Goal: Task Accomplishment & Management: Manage account settings

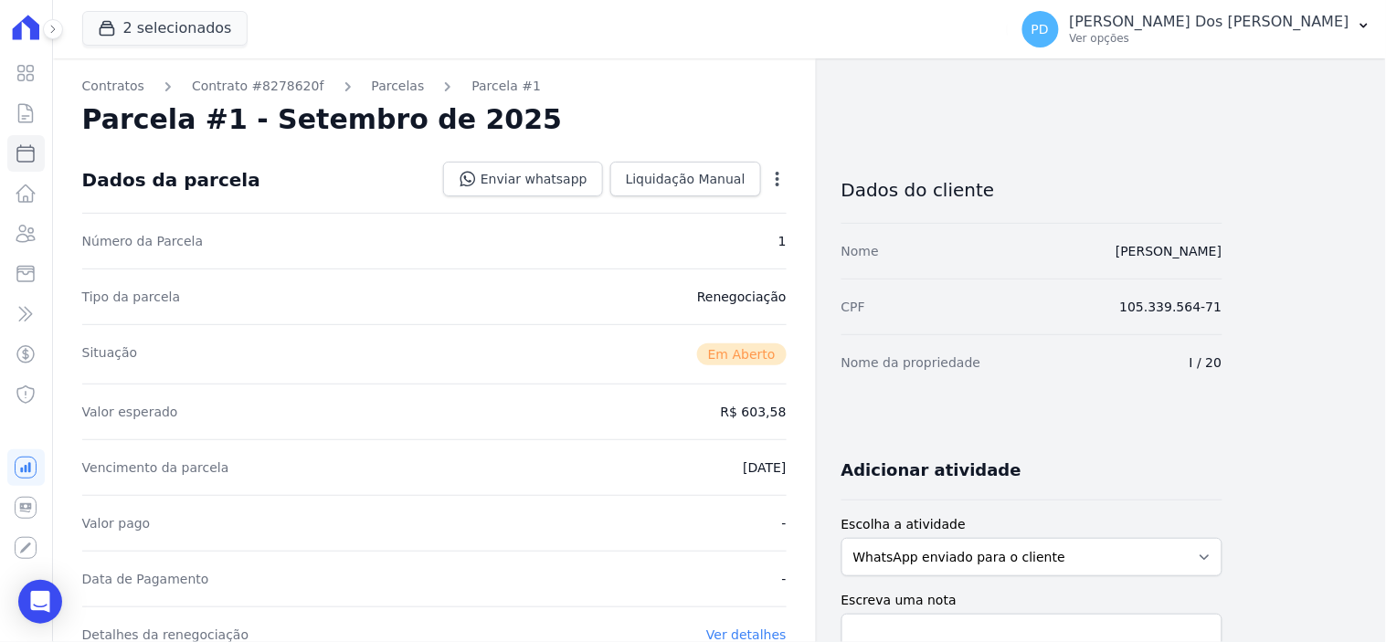
scroll to position [507, 0]
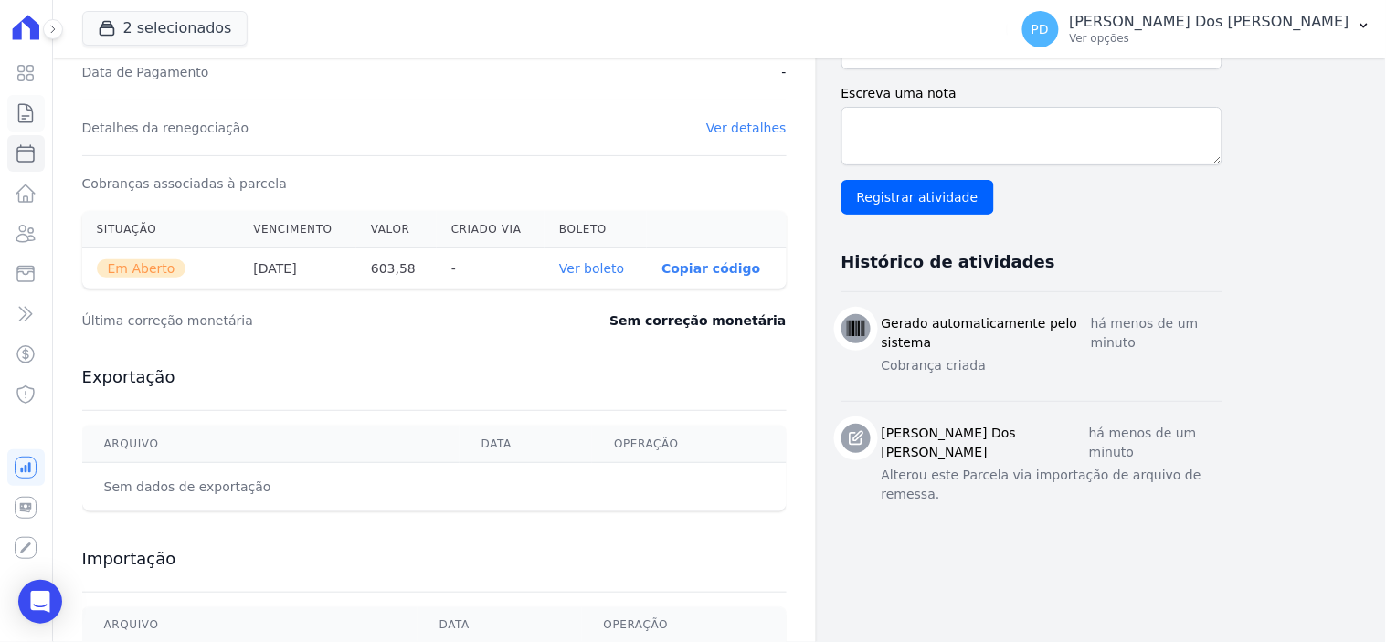
click at [28, 116] on icon at bounding box center [26, 113] width 22 height 22
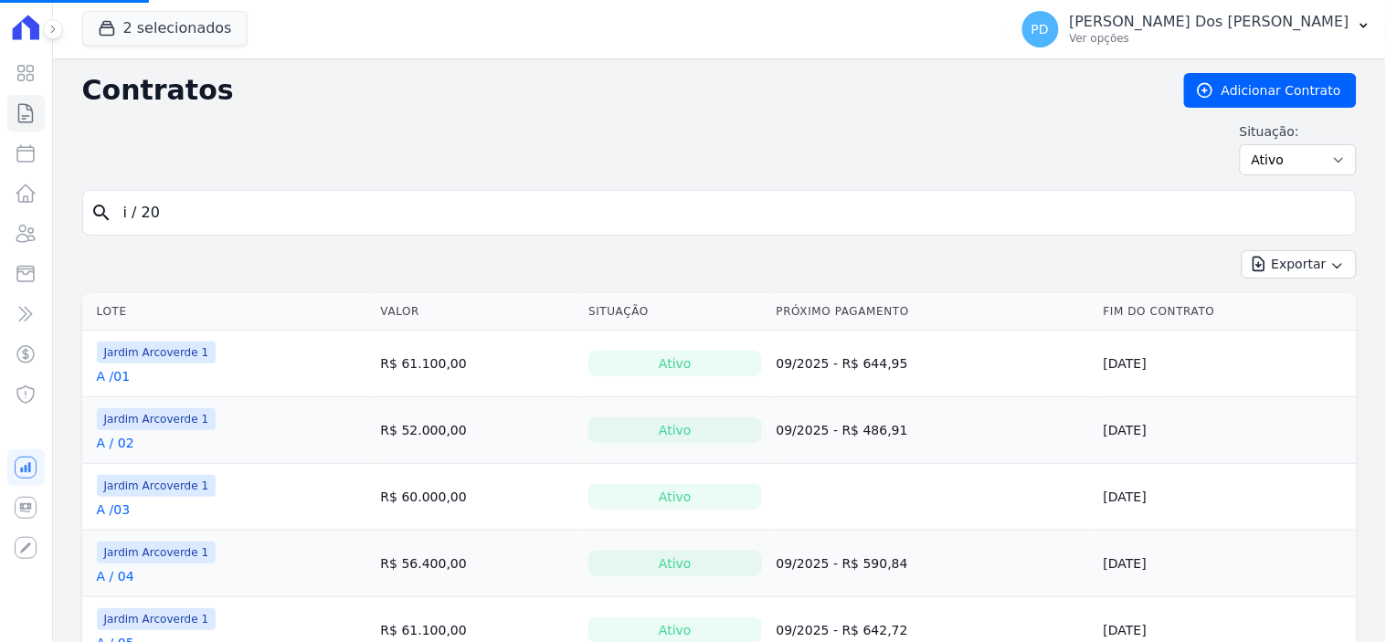
click at [314, 212] on input "i / 20" at bounding box center [730, 213] width 1236 height 37
click at [312, 213] on input "search" at bounding box center [730, 213] width 1236 height 37
type input "B / 08"
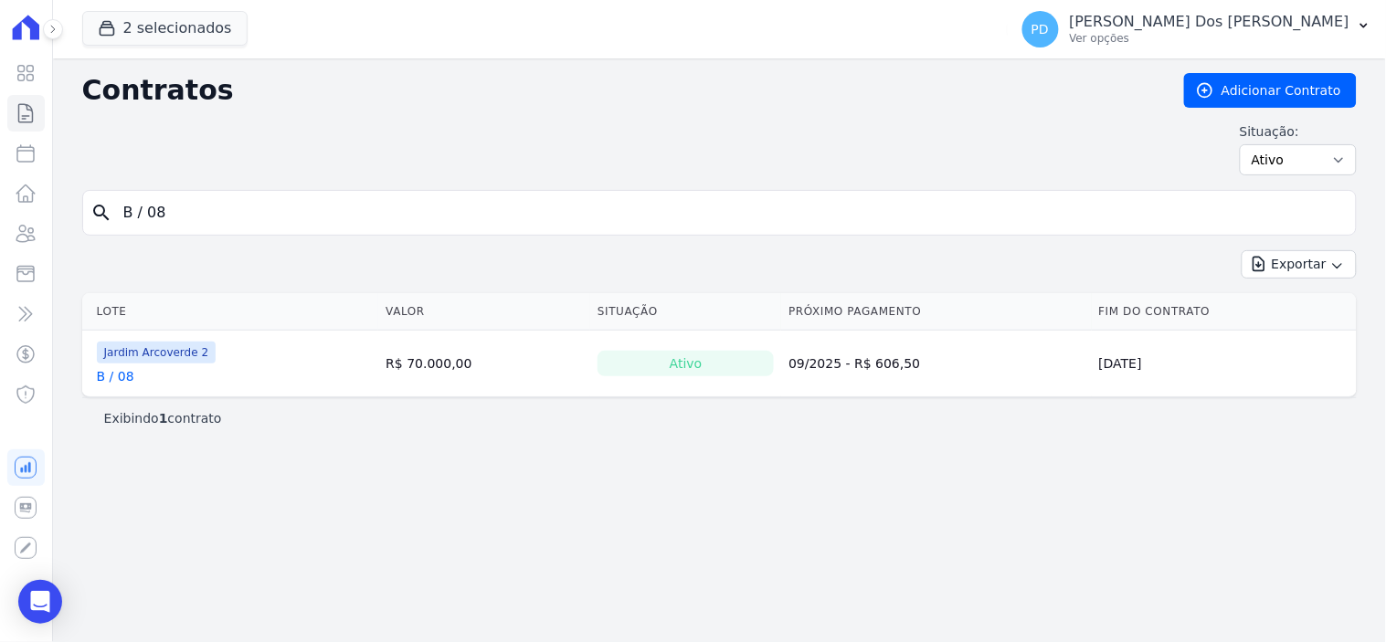
click at [149, 220] on input "B / 08" at bounding box center [730, 213] width 1236 height 37
type input "B /08"
click at [120, 369] on link "B /08" at bounding box center [114, 376] width 34 height 18
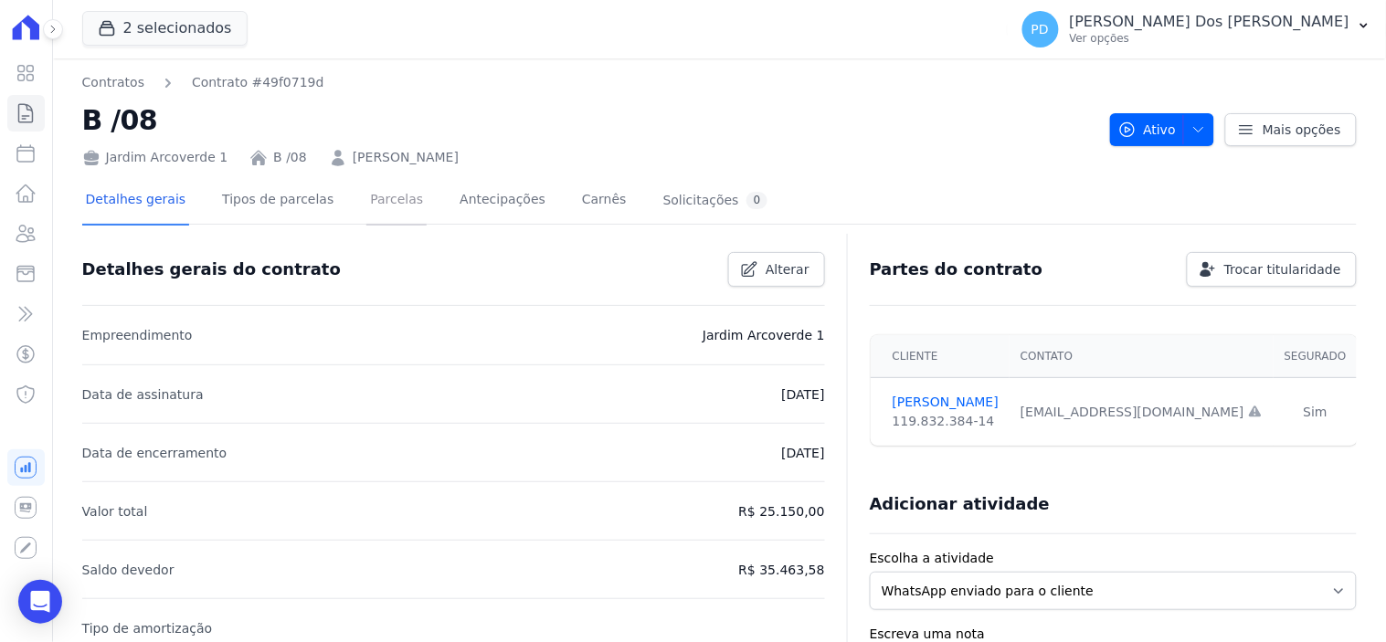
click at [366, 204] on link "Parcelas" at bounding box center [396, 201] width 60 height 48
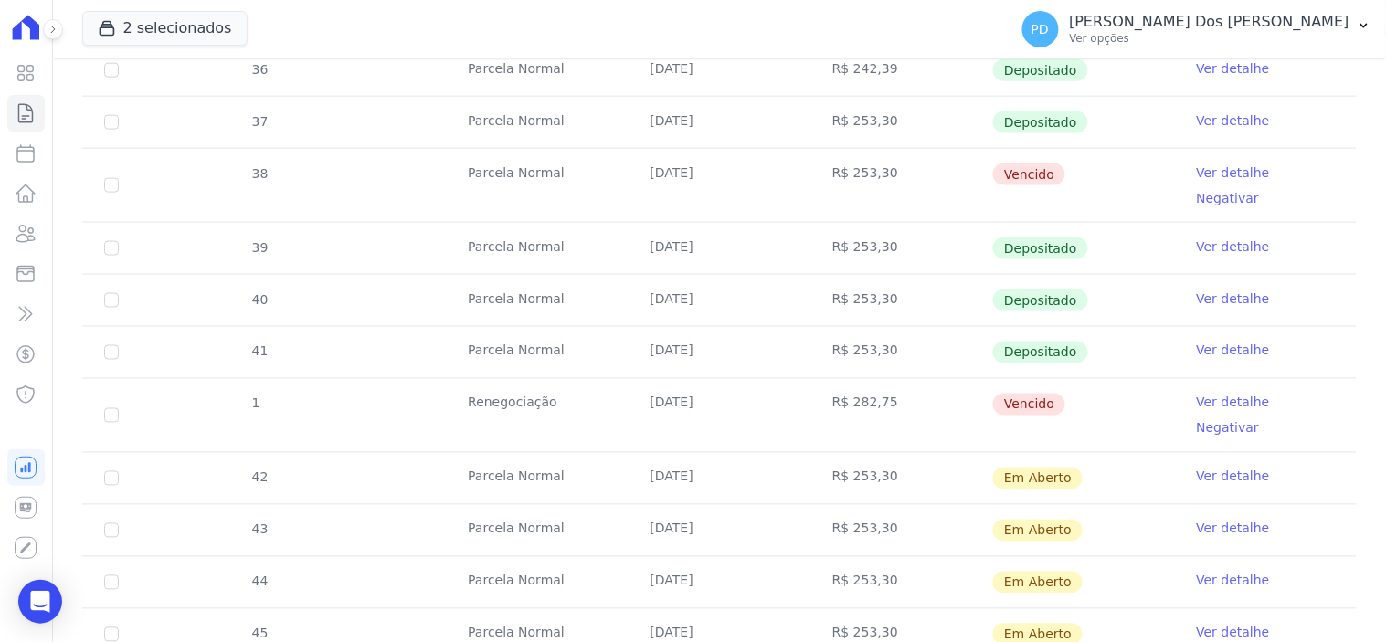
scroll to position [608, 0]
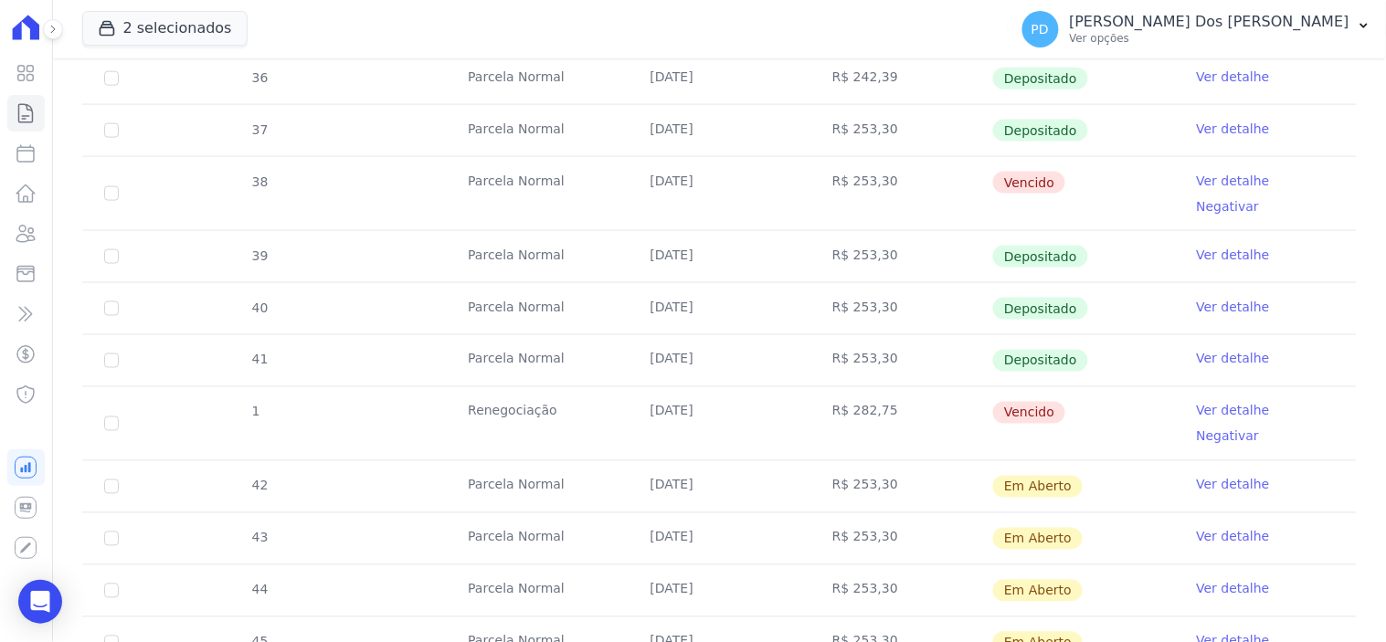
click at [1216, 402] on link "Ver detalhe" at bounding box center [1233, 411] width 73 height 18
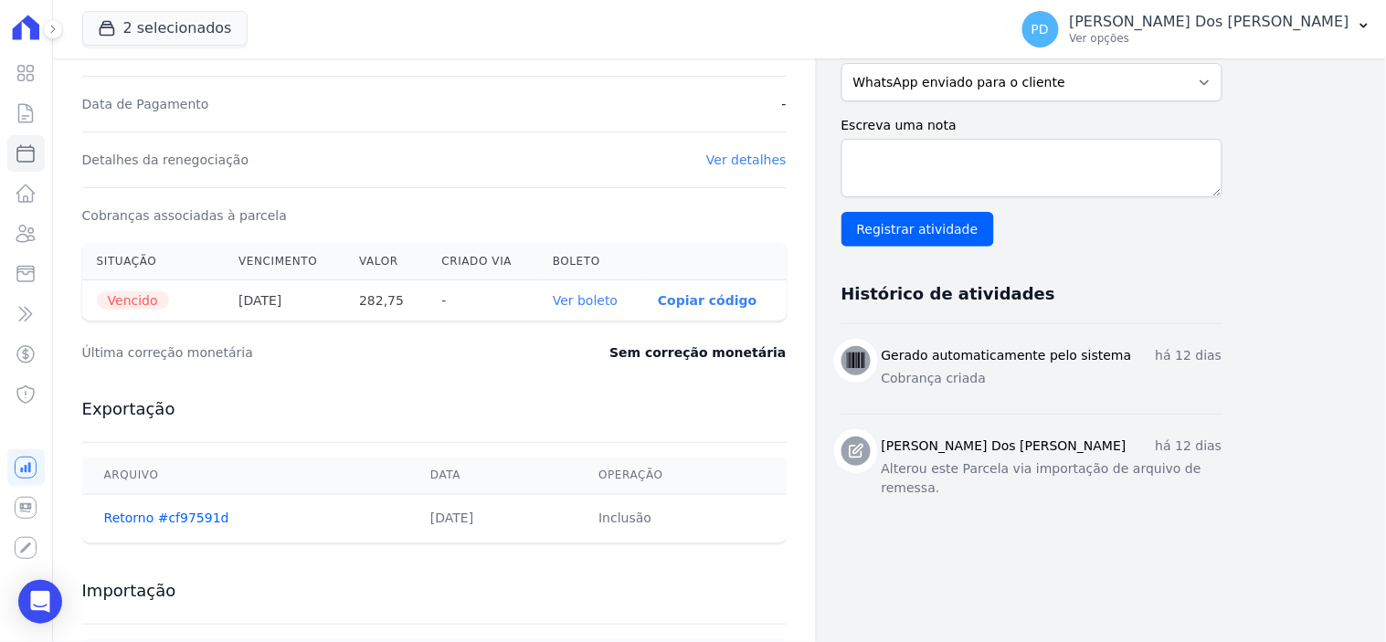
scroll to position [507, 0]
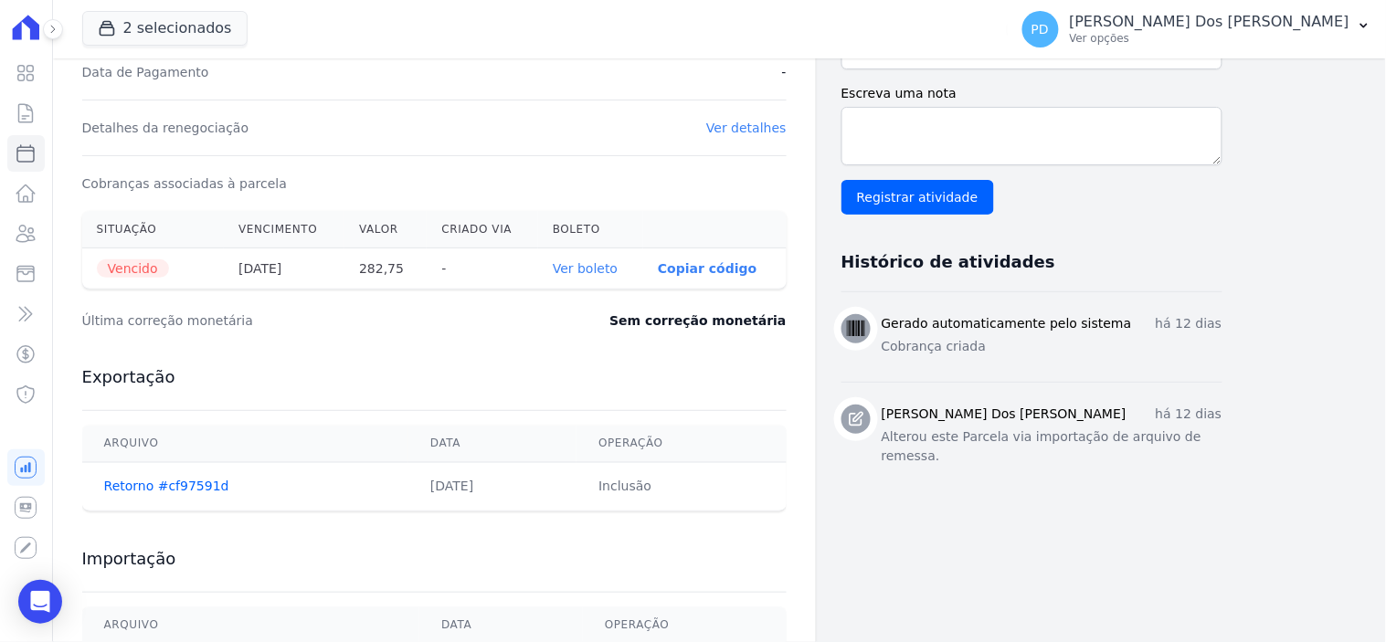
click at [613, 262] on link "Ver boleto" at bounding box center [585, 268] width 65 height 15
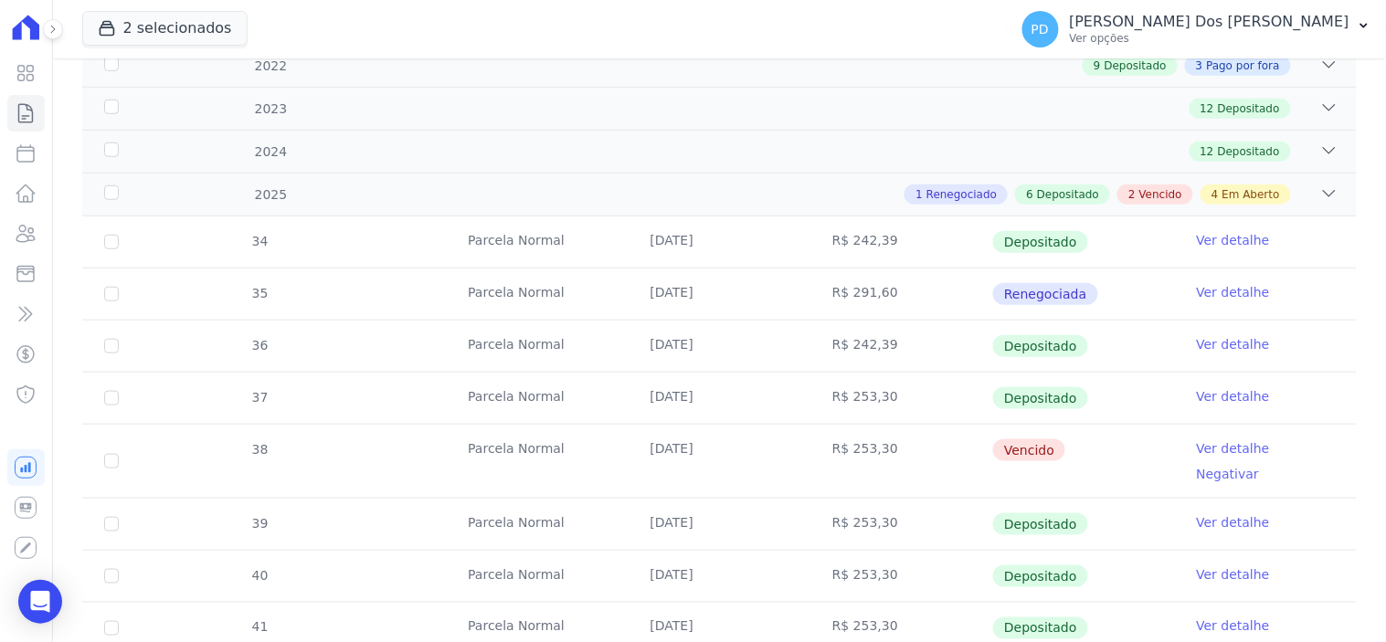
scroll to position [406, 0]
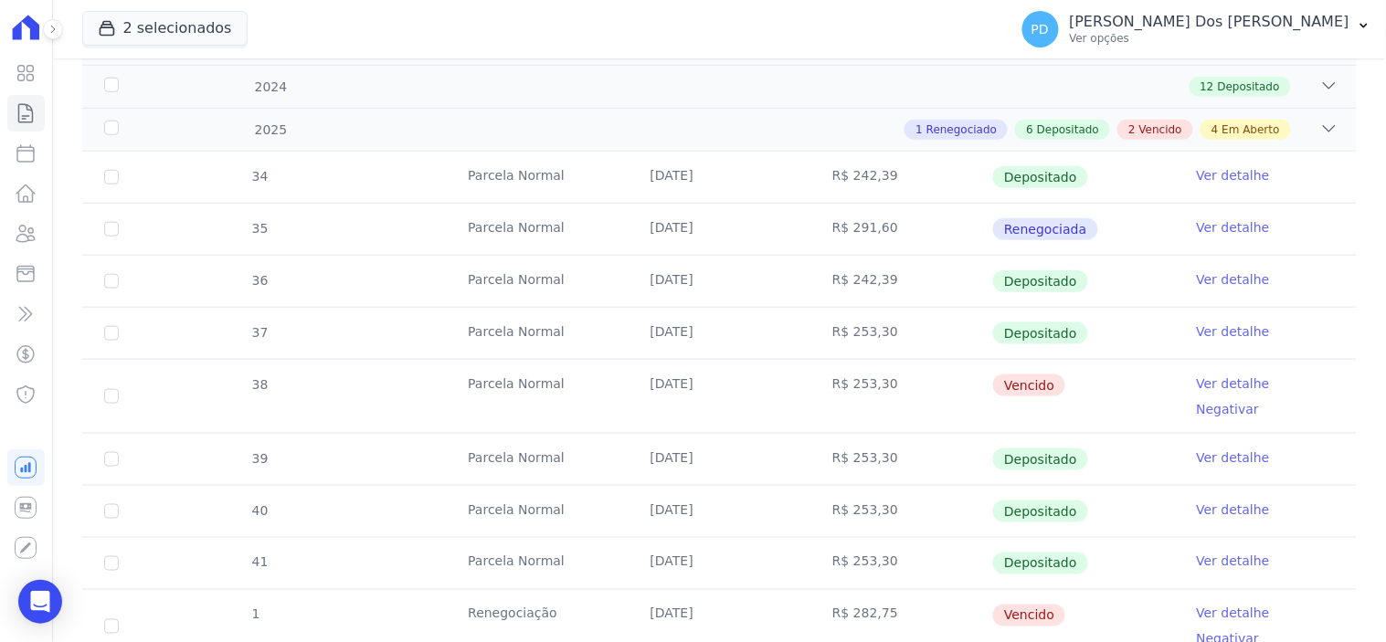
click at [1197, 382] on link "Ver detalhe" at bounding box center [1233, 383] width 73 height 18
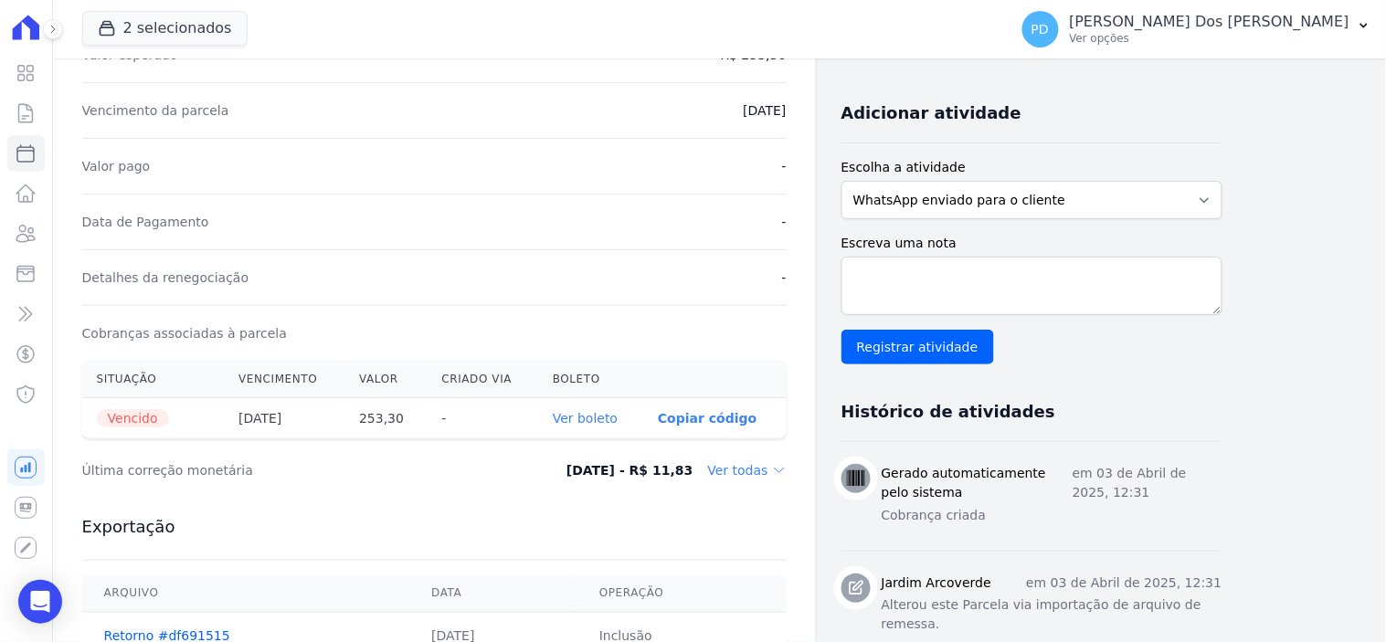
scroll to position [507, 0]
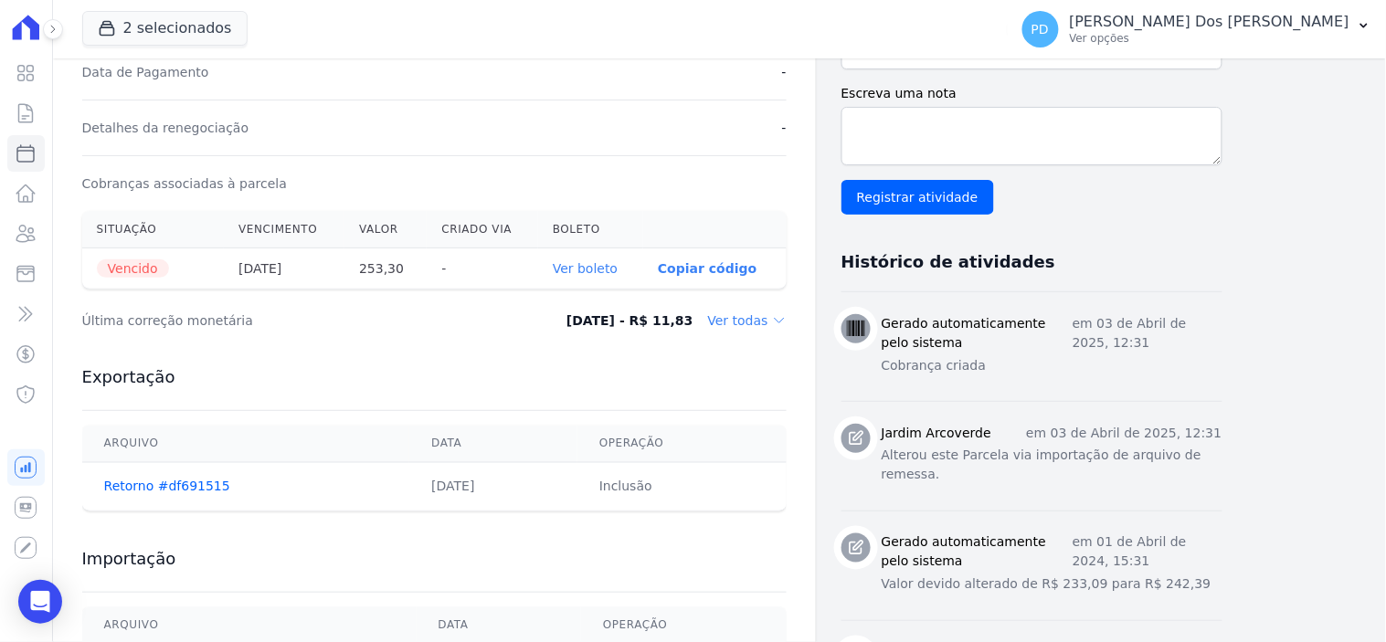
click at [604, 269] on link "Ver boleto" at bounding box center [585, 268] width 65 height 15
click at [21, 111] on icon at bounding box center [26, 113] width 22 height 22
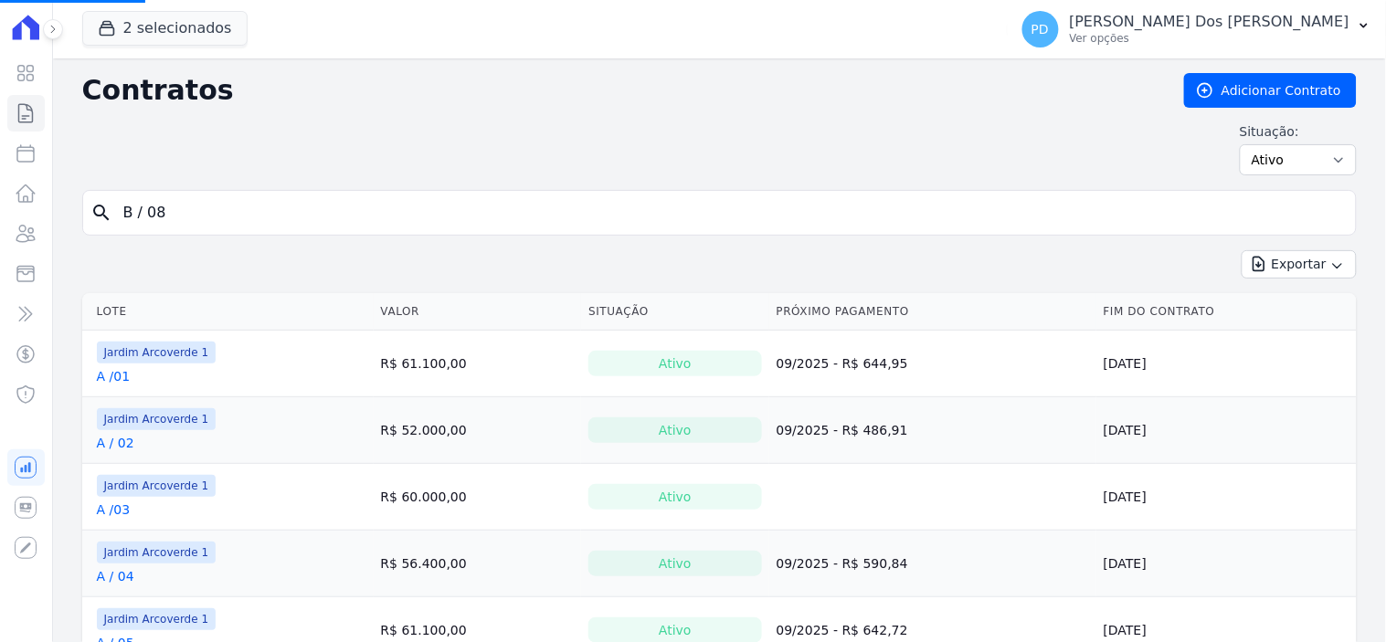
click at [277, 204] on input "B / 08" at bounding box center [730, 213] width 1236 height 37
click at [277, 204] on input "search" at bounding box center [730, 213] width 1236 height 37
type input "d / 02"
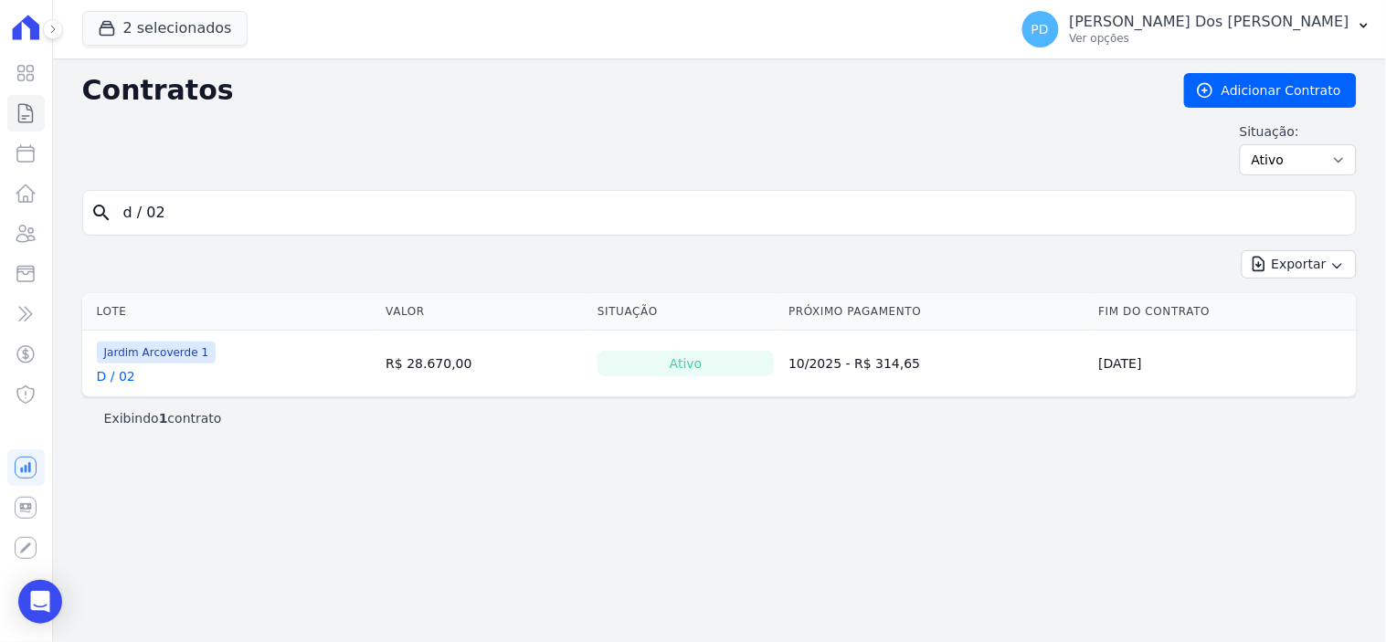
click at [117, 378] on link "D / 02" at bounding box center [116, 376] width 38 height 18
click at [143, 212] on input "d / 02" at bounding box center [730, 213] width 1236 height 37
type input "d /02"
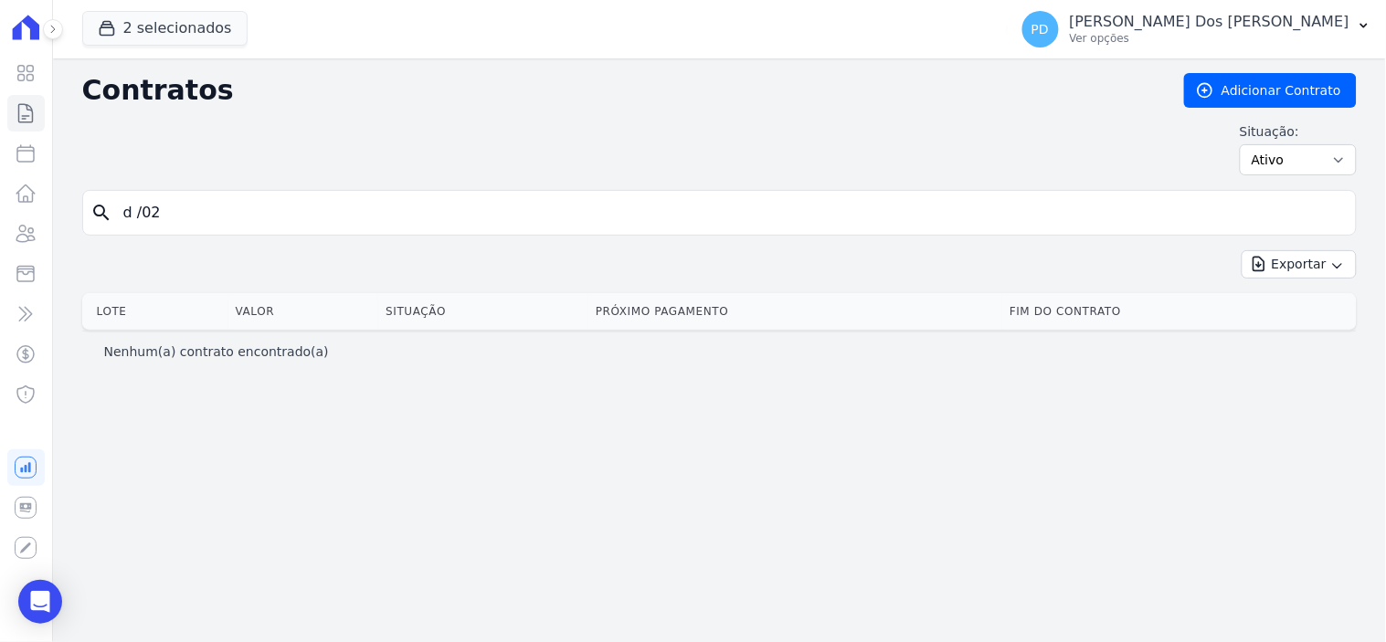
click at [142, 216] on input "d /02" at bounding box center [730, 213] width 1236 height 37
type input "d / 02"
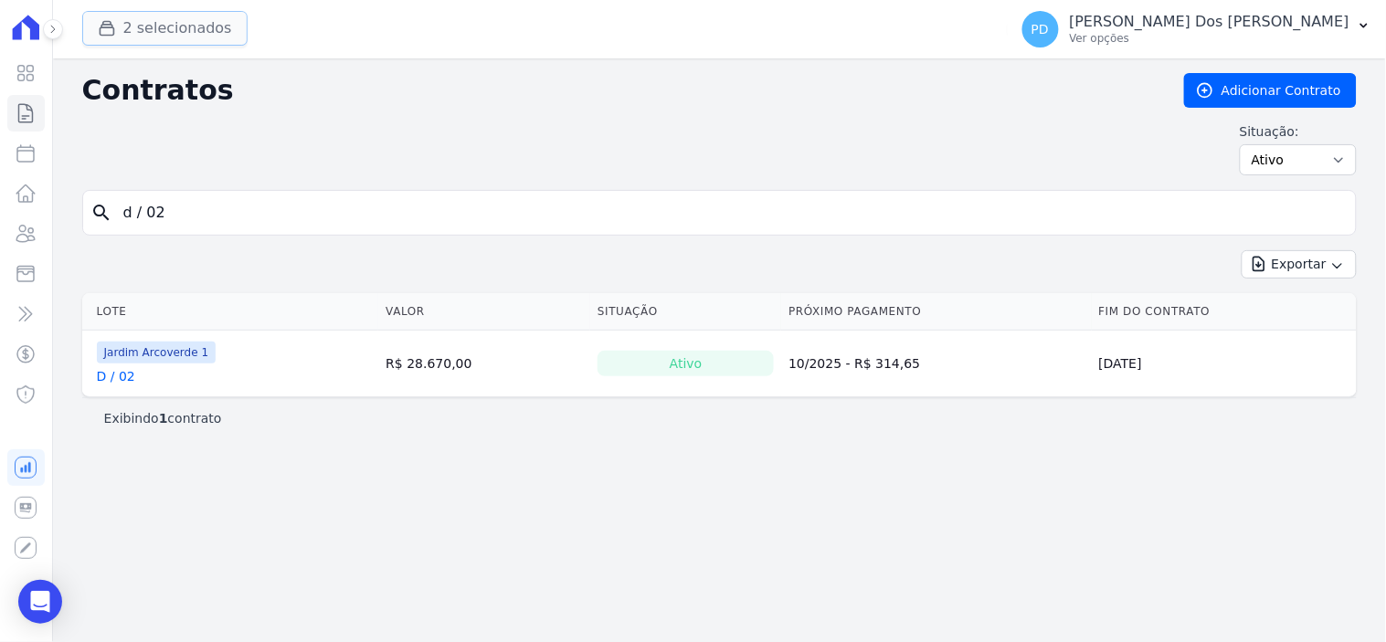
click at [144, 22] on button "2 selecionados" at bounding box center [164, 28] width 165 height 35
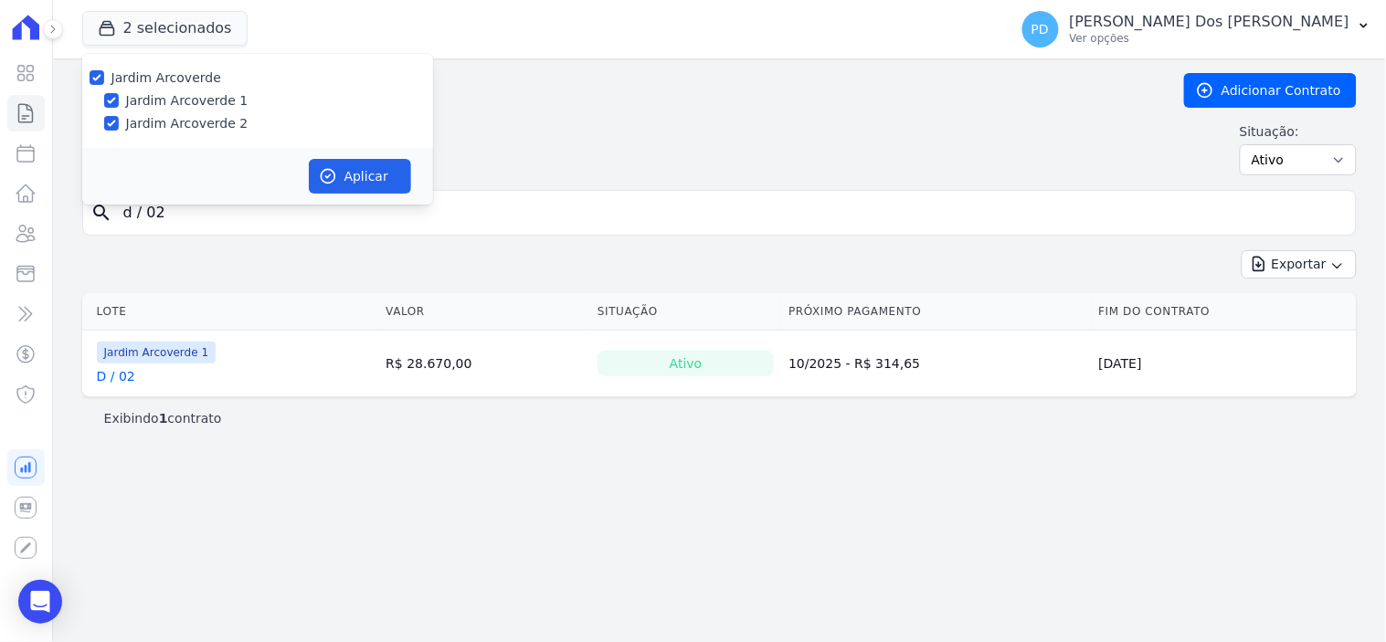
click at [159, 93] on label "Jardim Arcoverde 1" at bounding box center [187, 100] width 122 height 19
click at [119, 93] on input "Jardim Arcoverde 1" at bounding box center [111, 100] width 15 height 15
checkbox input "false"
click at [368, 179] on button "Aplicar" at bounding box center [360, 176] width 102 height 35
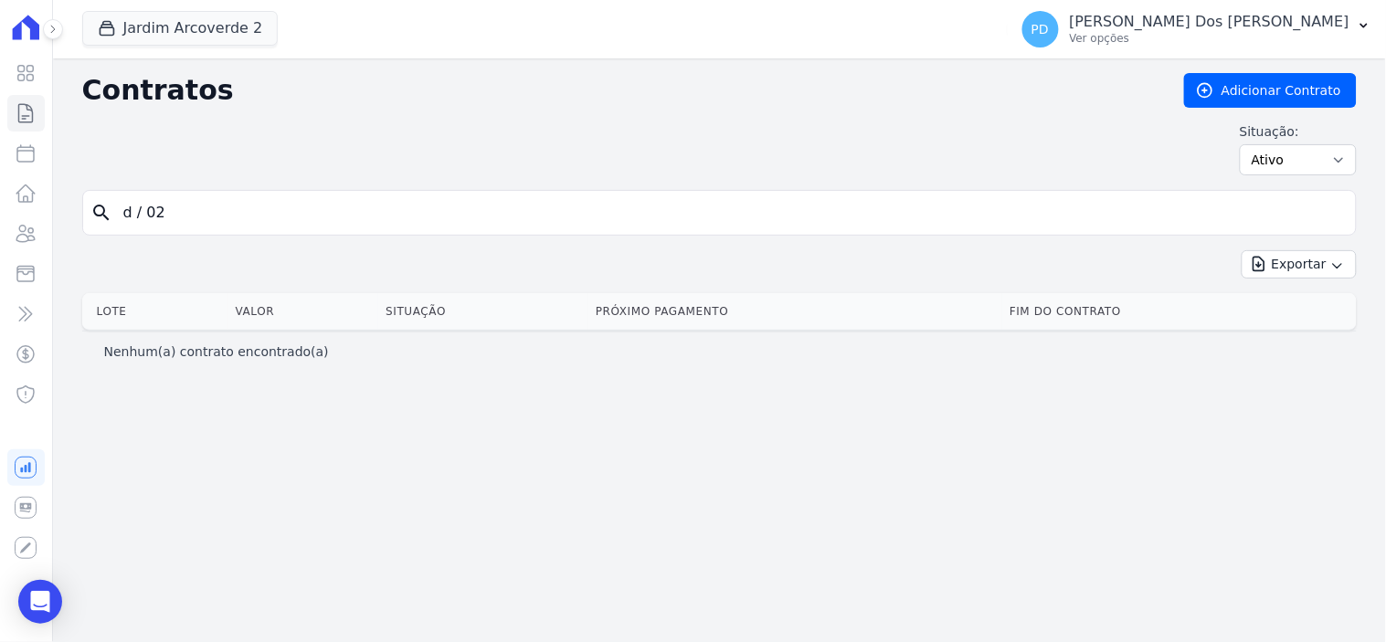
drag, startPoint x: 128, startPoint y: 213, endPoint x: 0, endPoint y: 197, distance: 128.8
click at [0, 197] on div "Visão Geral Contratos [GEOGRAPHIC_DATA] Lotes Clientes Minha Carteira Transferê…" at bounding box center [693, 321] width 1386 height 642
type input "H / 02"
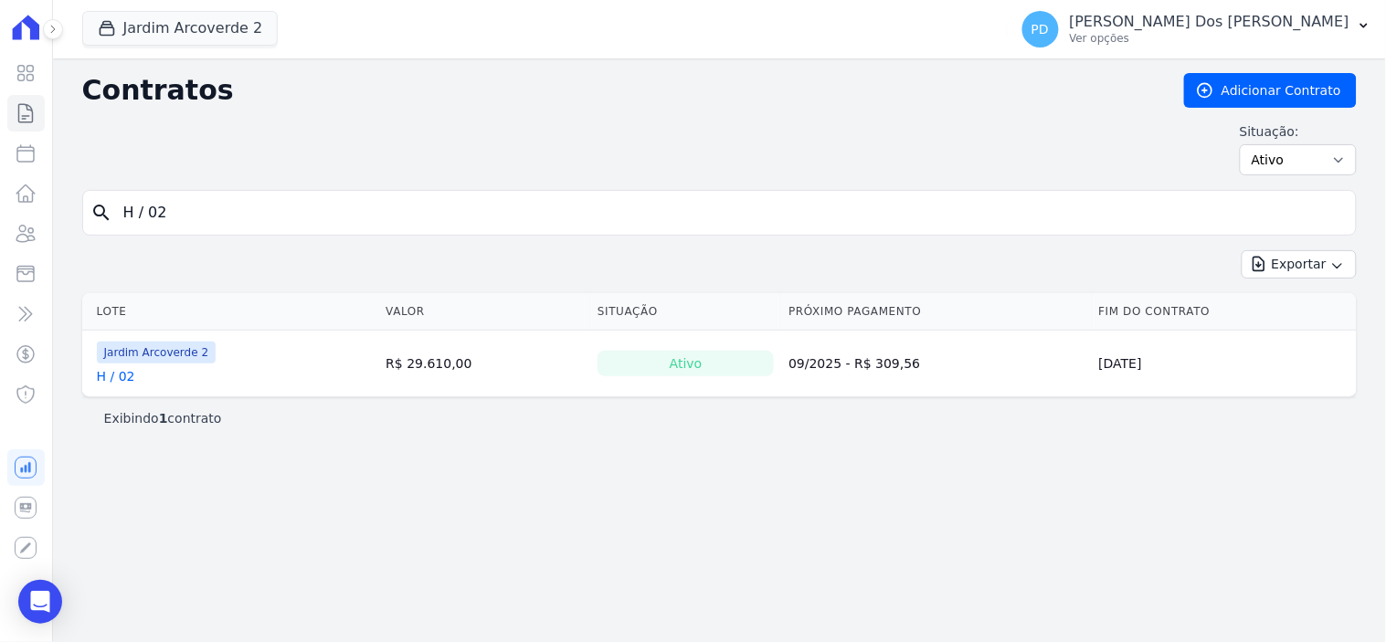
click at [128, 377] on link "H / 02" at bounding box center [116, 376] width 38 height 18
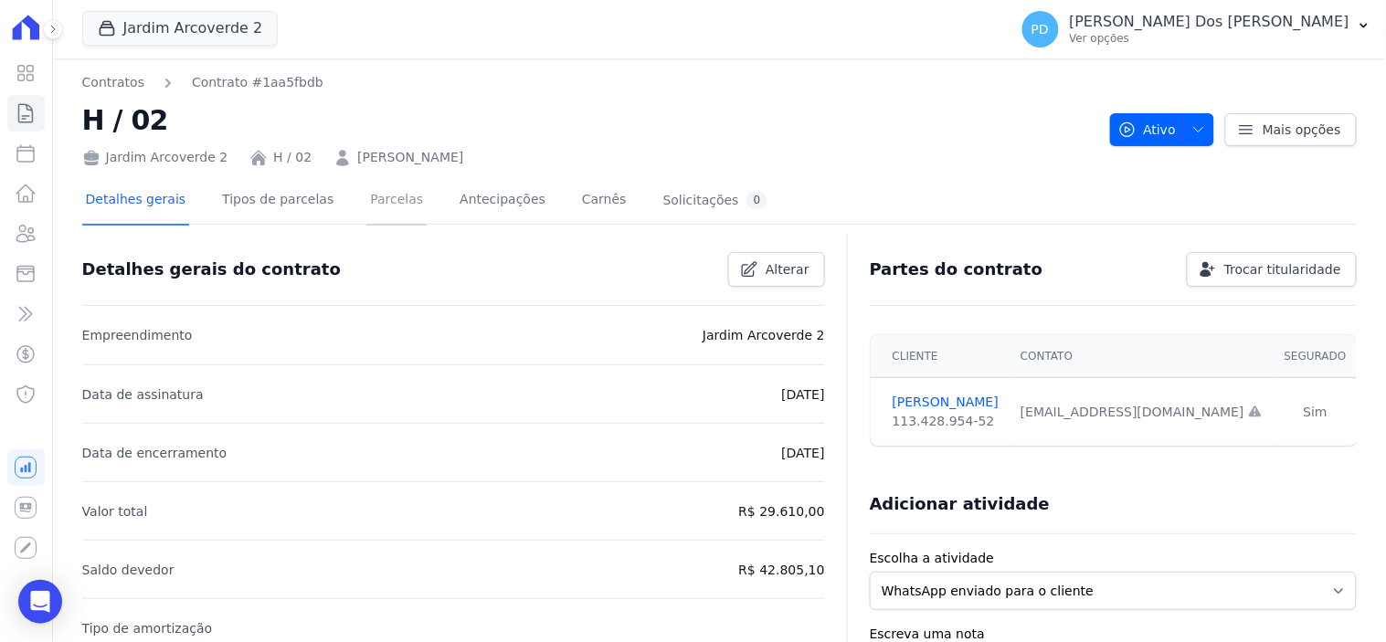
click at [377, 196] on link "Parcelas" at bounding box center [396, 201] width 60 height 48
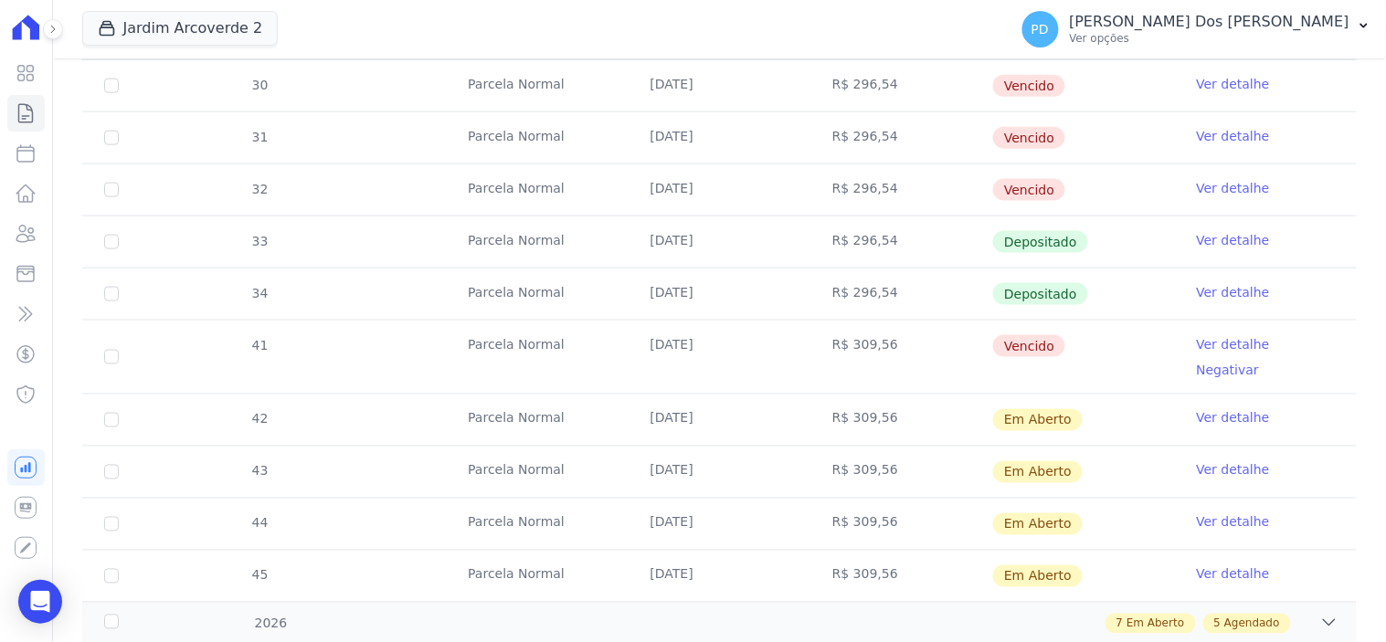
scroll to position [608, 0]
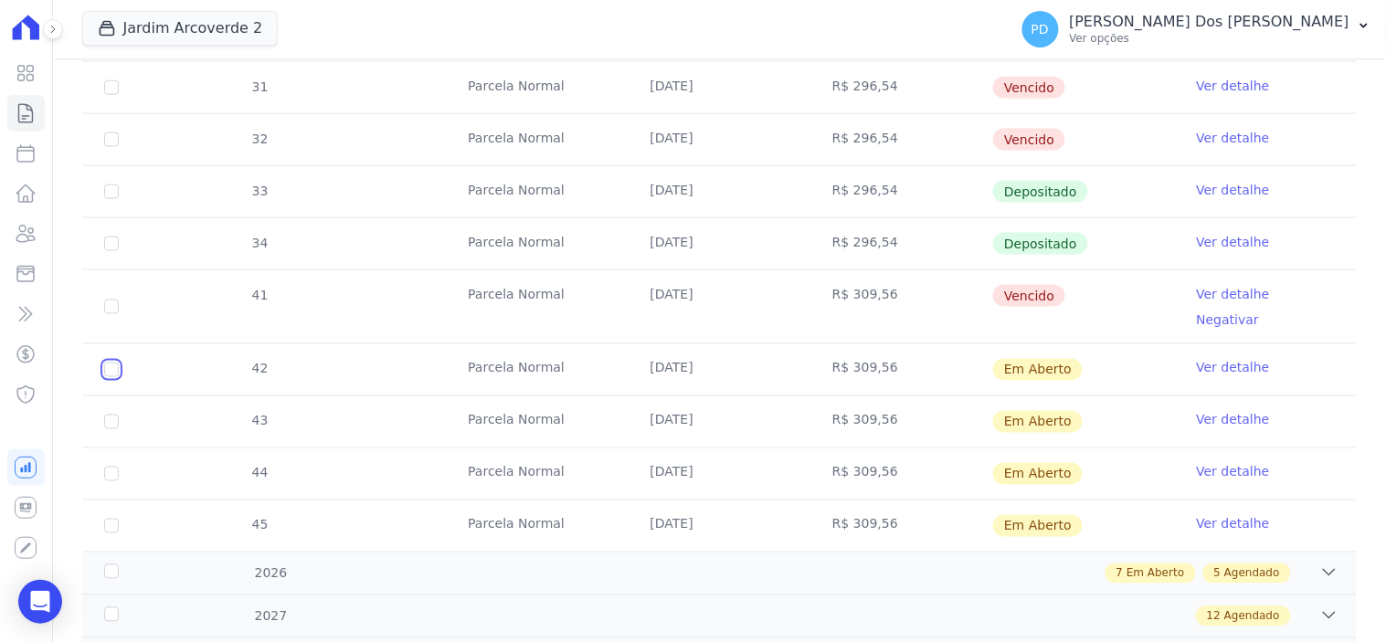
click at [111, 363] on input "checkbox" at bounding box center [111, 370] width 15 height 15
checkbox input "true"
click at [105, 377] on input "checkbox" at bounding box center [111, 370] width 15 height 15
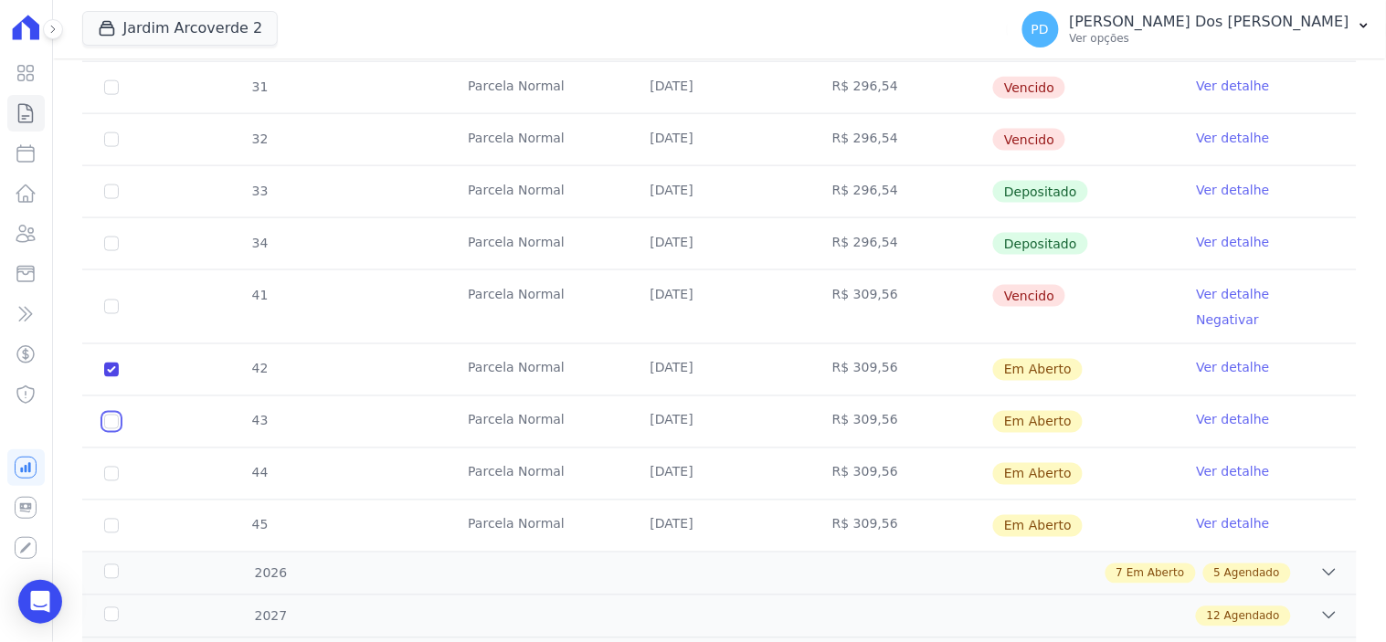
checkbox input "true"
click at [111, 377] on input "checkbox" at bounding box center [111, 370] width 15 height 15
checkbox input "true"
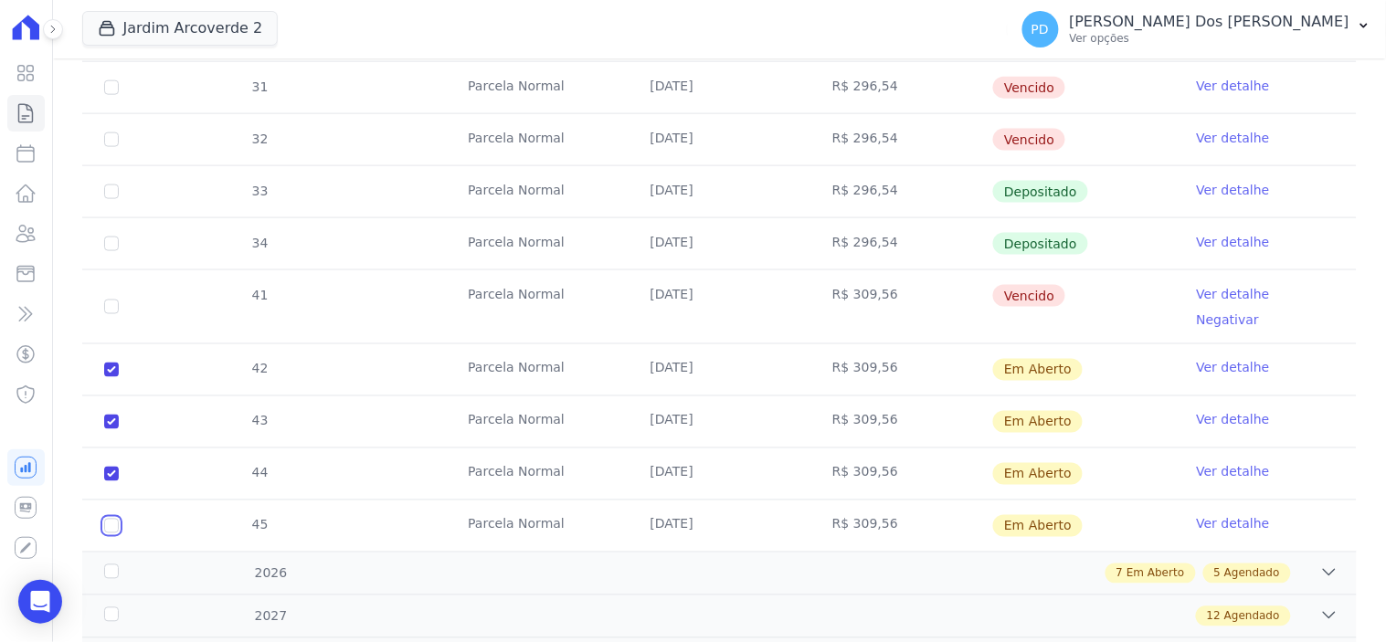
click at [111, 377] on input "checkbox" at bounding box center [111, 370] width 15 height 15
checkbox input "true"
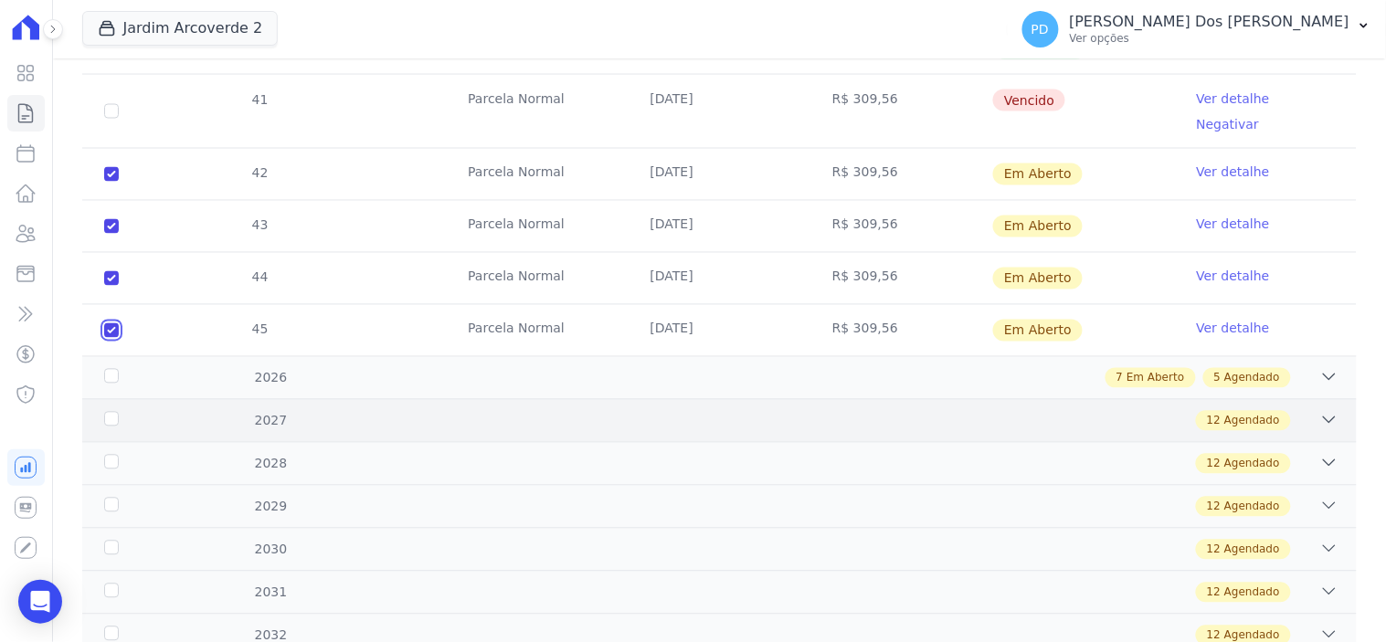
scroll to position [811, 0]
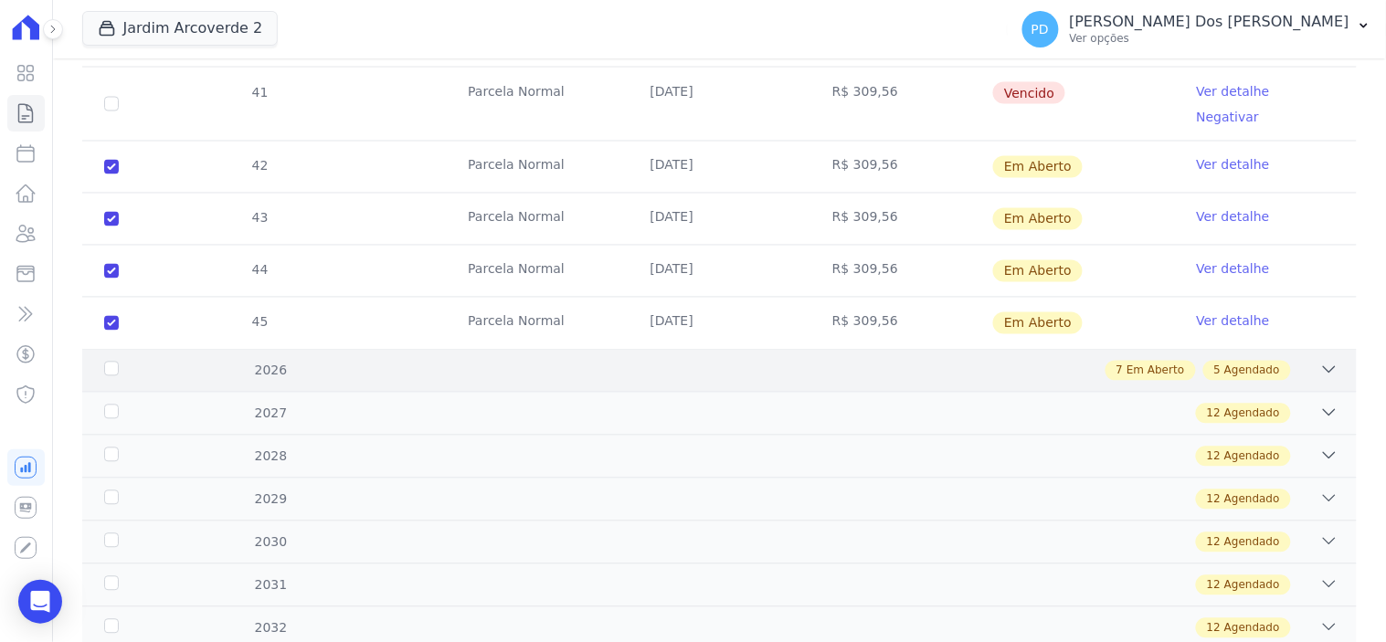
click at [110, 362] on div "2026" at bounding box center [157, 371] width 114 height 19
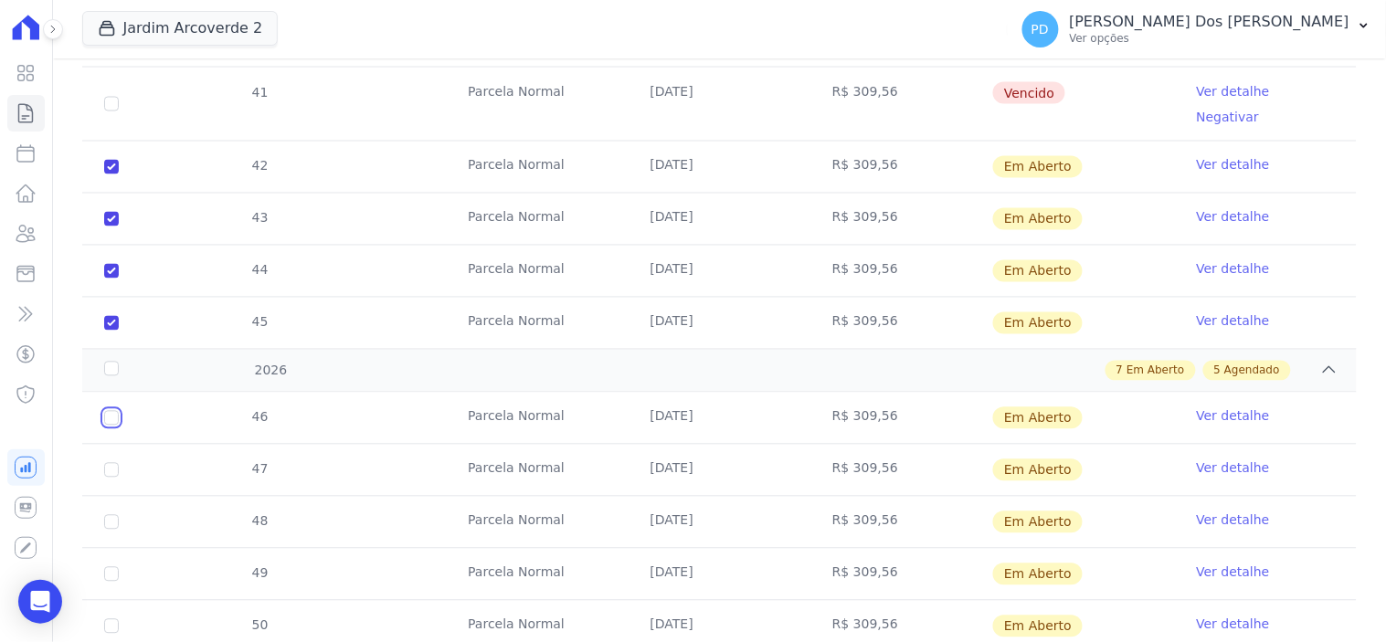
click at [111, 411] on input "checkbox" at bounding box center [111, 418] width 15 height 15
checkbox input "true"
click at [111, 426] on input "checkbox" at bounding box center [111, 418] width 15 height 15
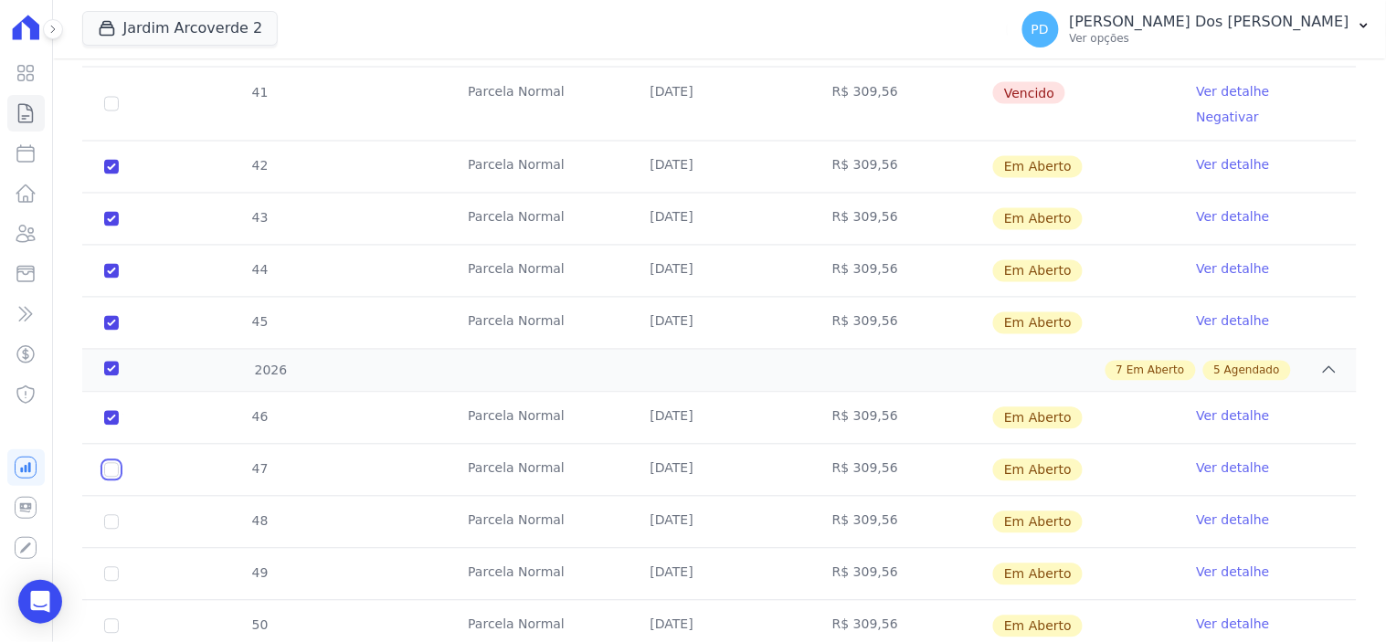
checkbox input "true"
click at [111, 426] on input "checkbox" at bounding box center [111, 418] width 15 height 15
checkbox input "true"
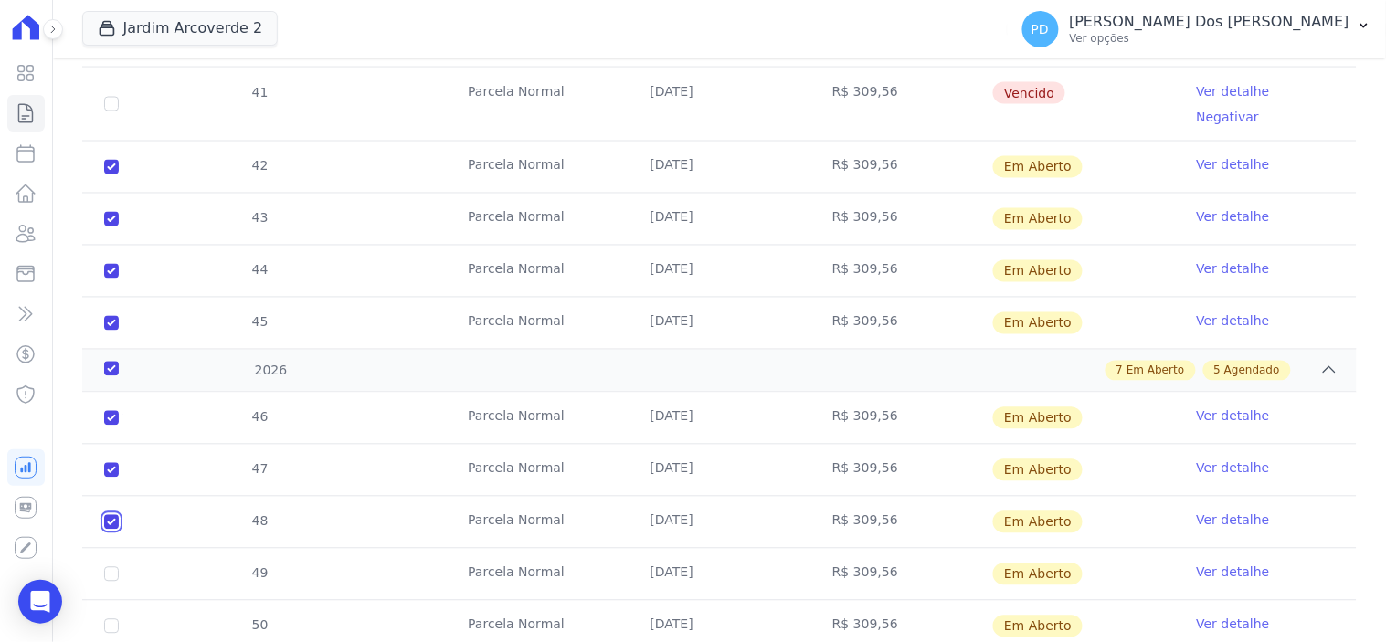
checkbox input "true"
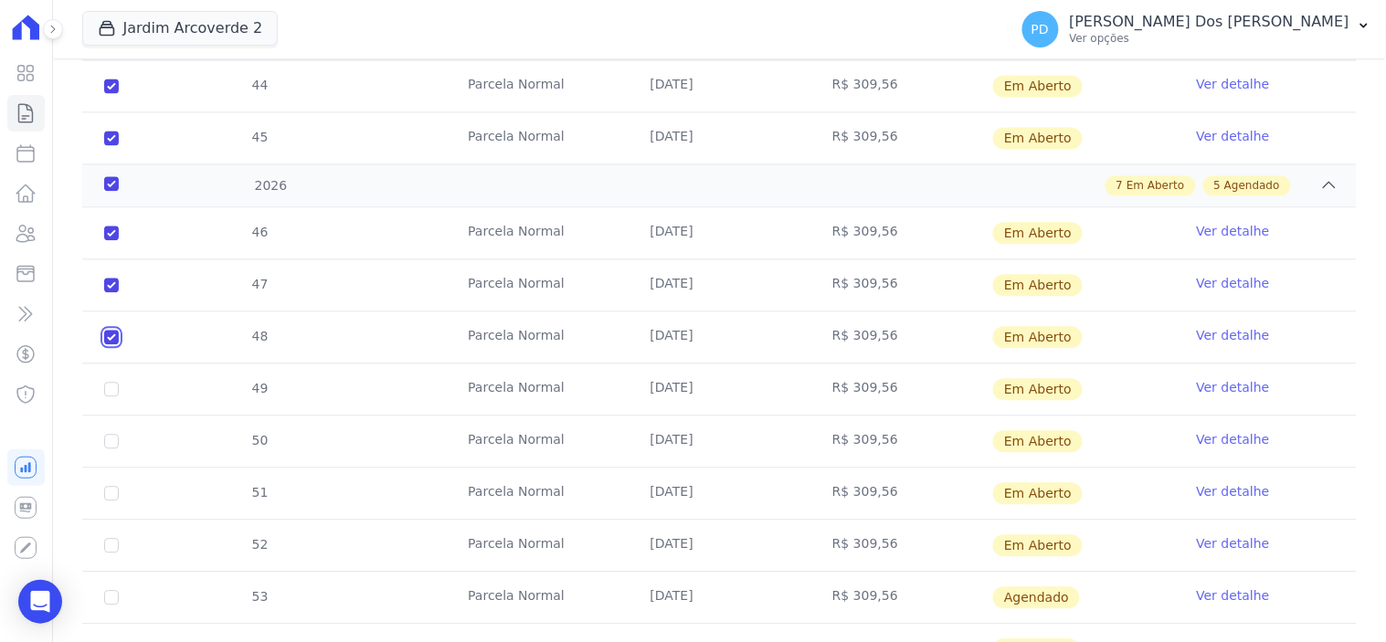
scroll to position [1015, 0]
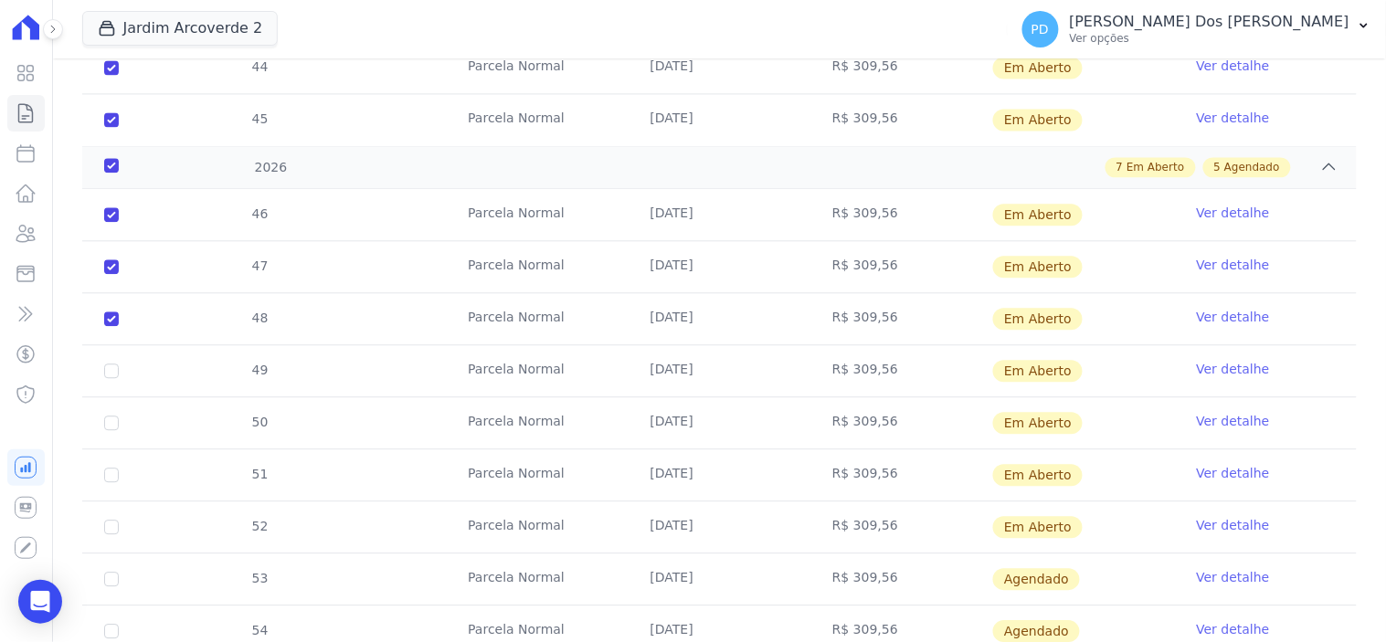
click at [99, 353] on td "49" at bounding box center [111, 370] width 58 height 51
click at [107, 222] on input "checkbox" at bounding box center [111, 214] width 15 height 15
checkbox input "true"
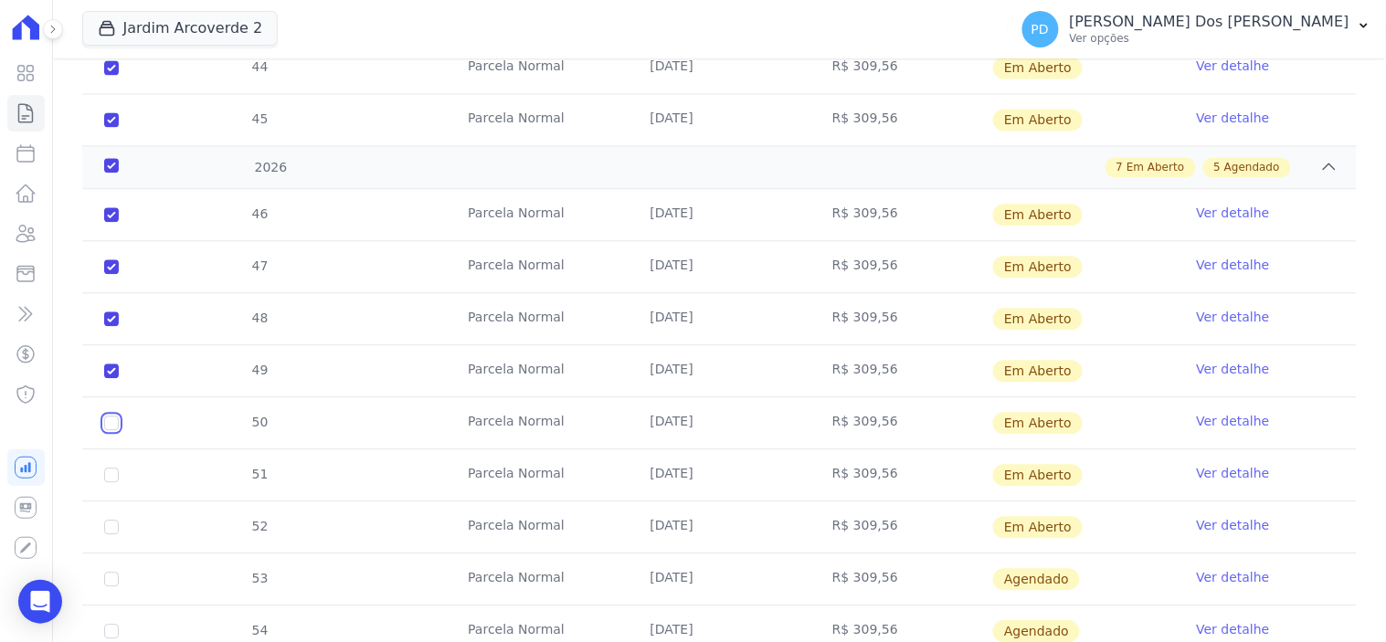
click at [111, 222] on input "checkbox" at bounding box center [111, 214] width 15 height 15
checkbox input "true"
click at [111, 222] on input "checkbox" at bounding box center [111, 214] width 15 height 15
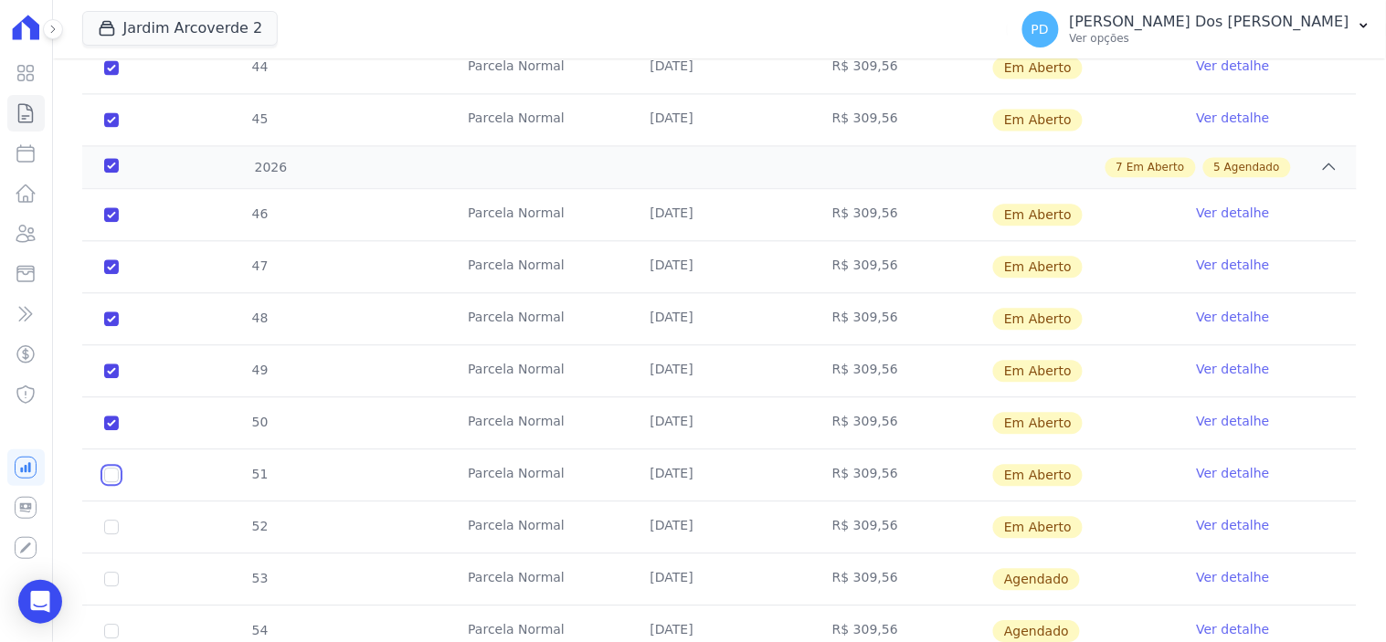
checkbox input "true"
click at [106, 222] on input "checkbox" at bounding box center [111, 214] width 15 height 15
checkbox input "true"
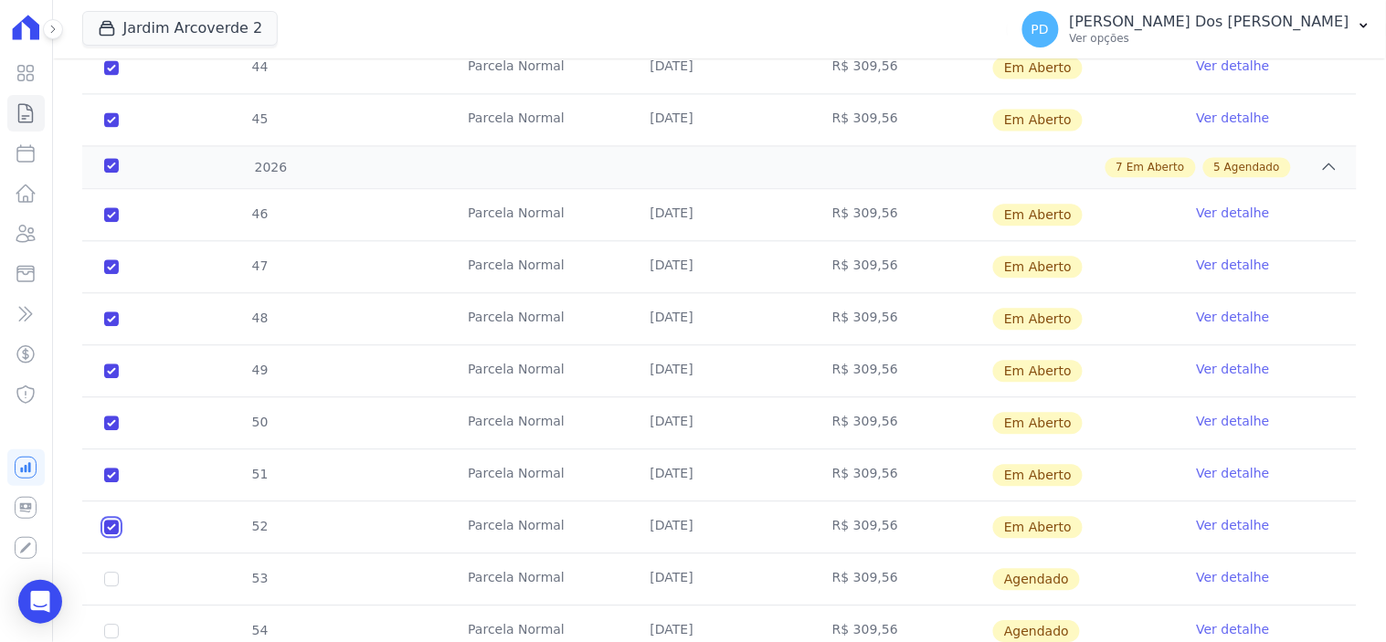
checkbox input "true"
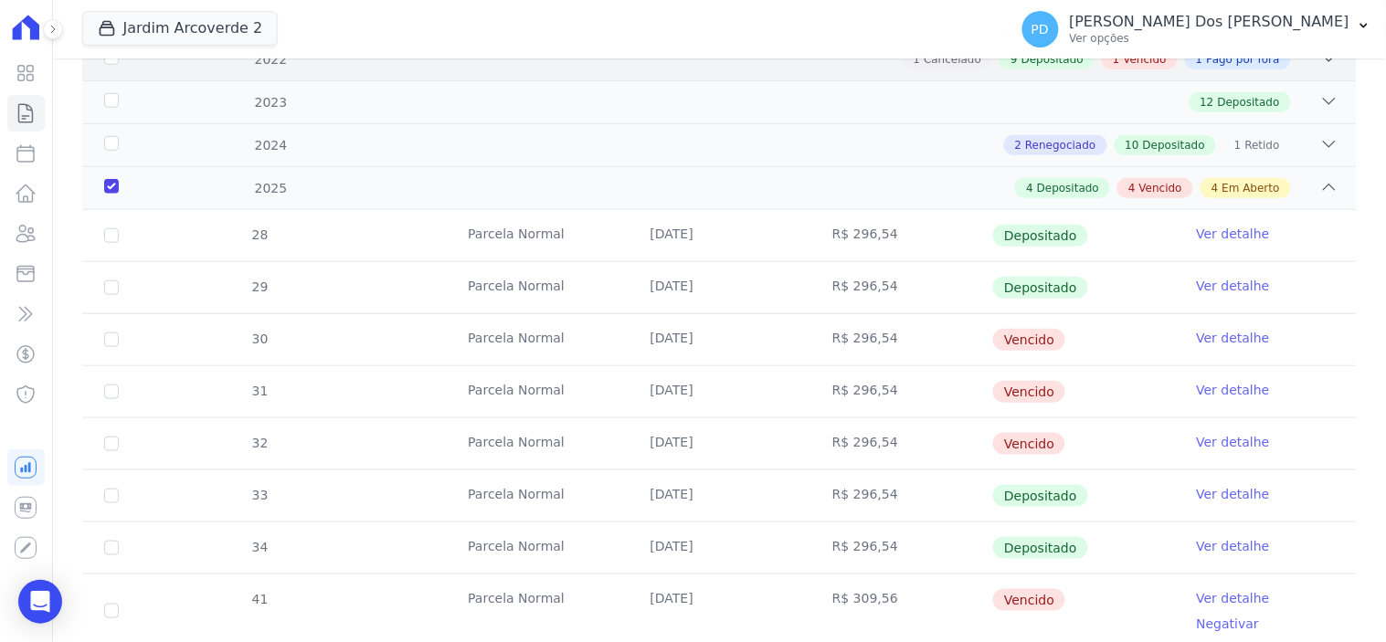
scroll to position [0, 0]
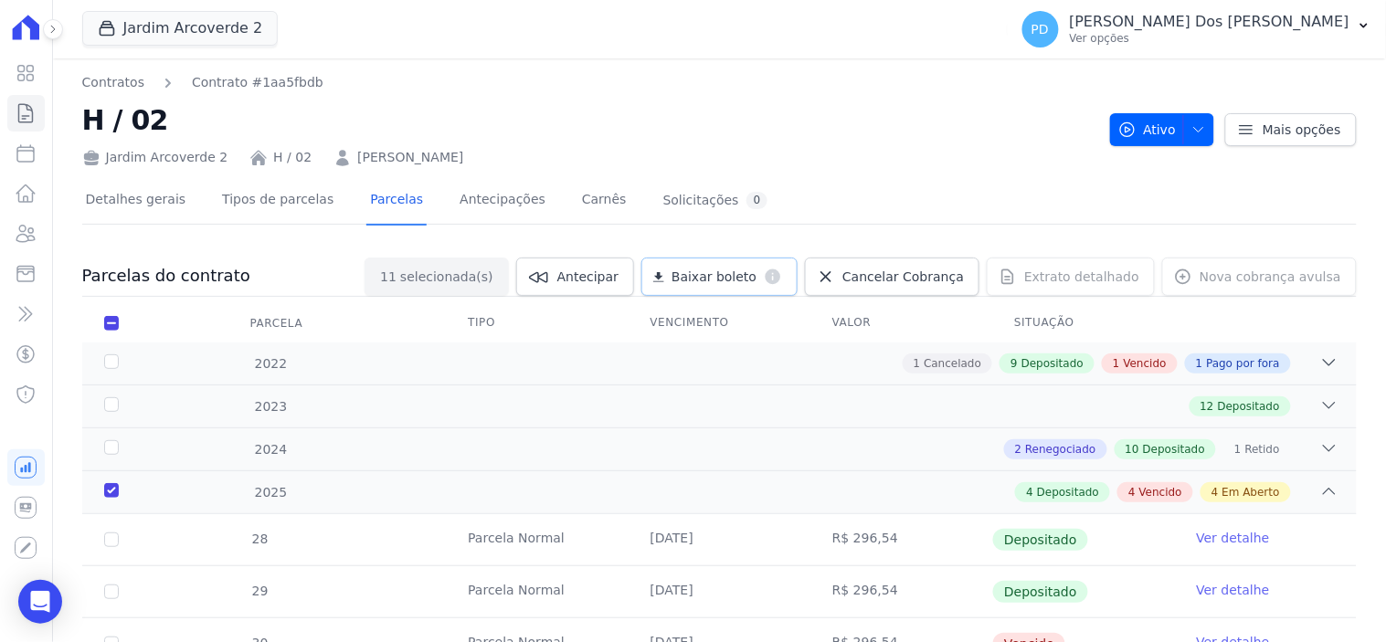
click at [743, 281] on span "Baixar boleto" at bounding box center [713, 277] width 85 height 18
click at [16, 116] on icon at bounding box center [26, 113] width 22 height 22
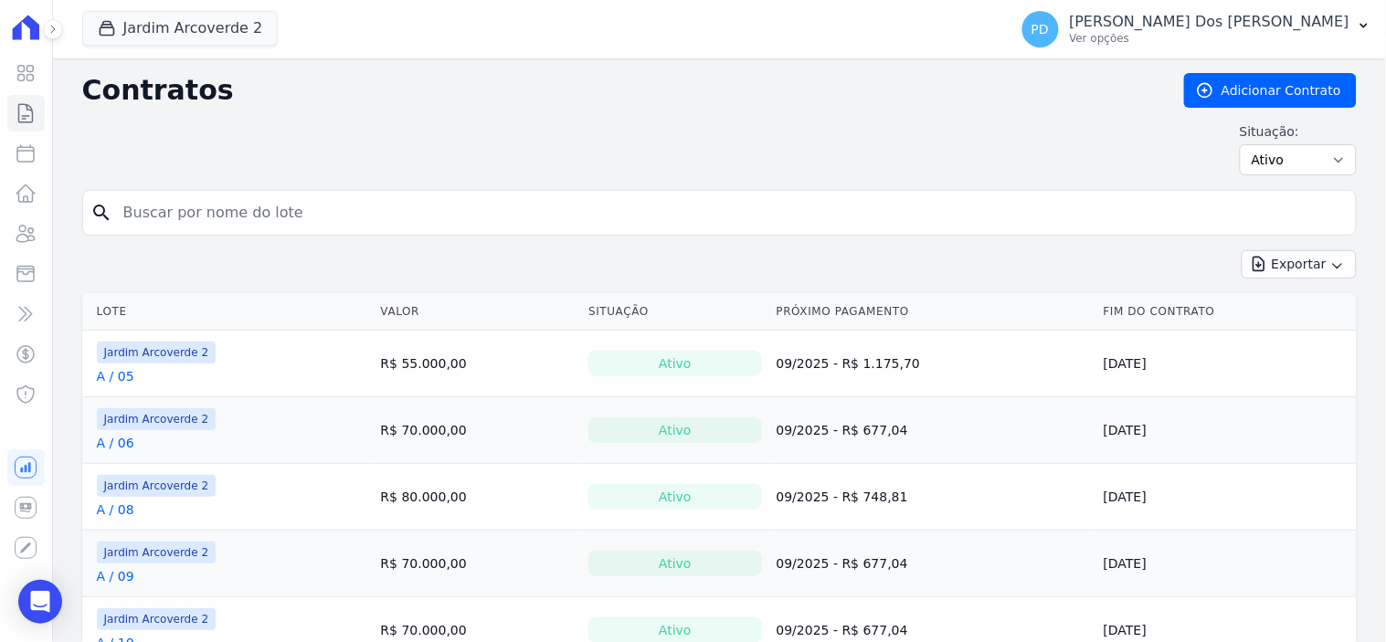
click at [215, 210] on input "search" at bounding box center [730, 213] width 1236 height 37
type input "J / 19"
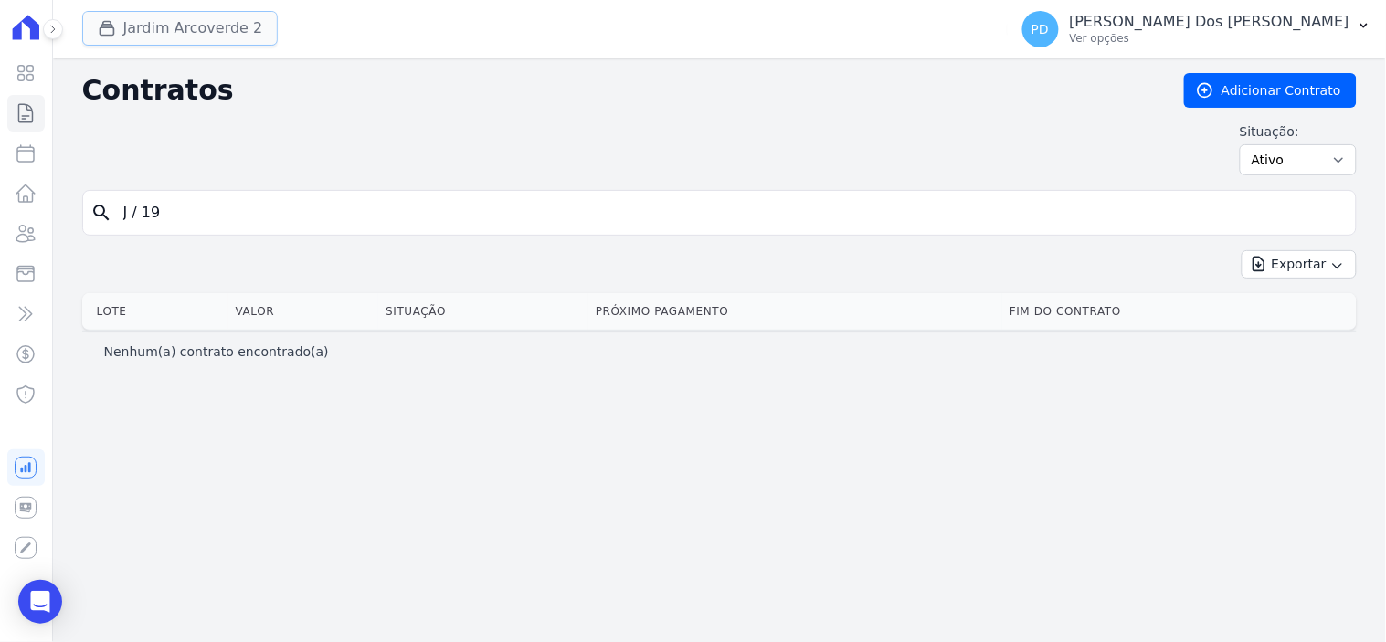
click at [187, 41] on button "Jardim Arcoverde 2" at bounding box center [180, 28] width 196 height 35
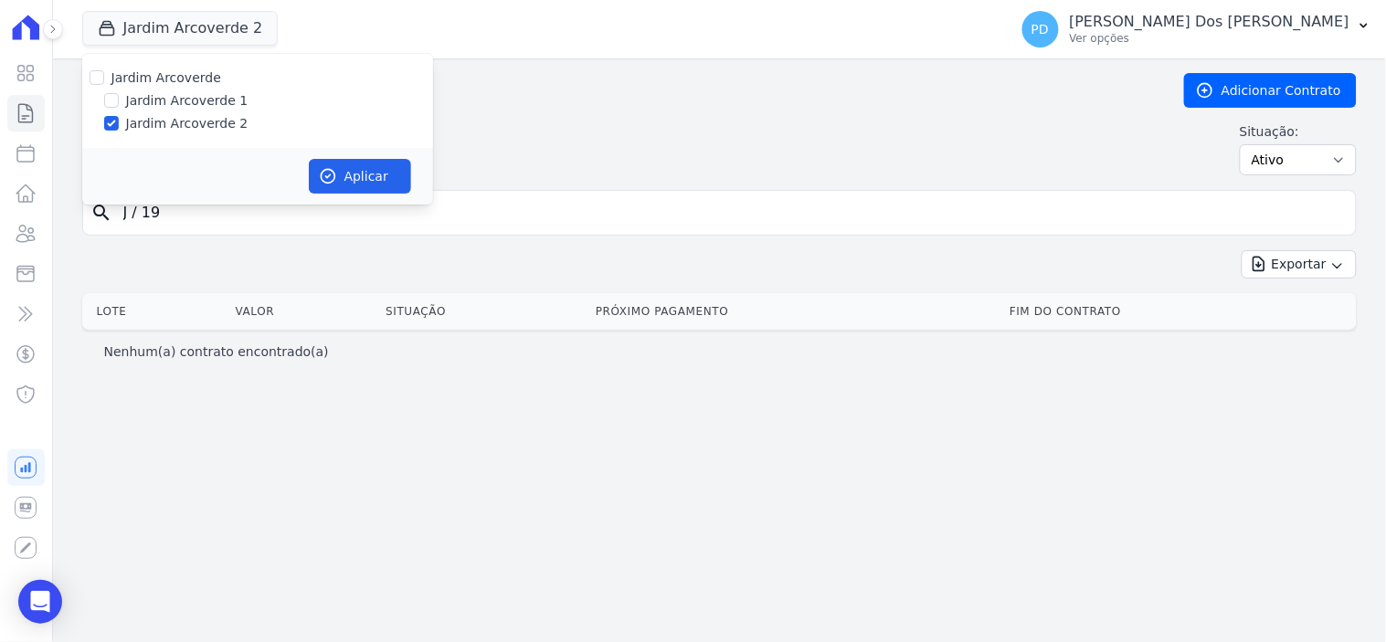
click at [165, 102] on label "Jardim Arcoverde 1" at bounding box center [187, 100] width 122 height 19
click at [119, 102] on input "Jardim Arcoverde 1" at bounding box center [111, 100] width 15 height 15
checkbox input "true"
click at [342, 168] on button "Aplicar" at bounding box center [360, 176] width 102 height 35
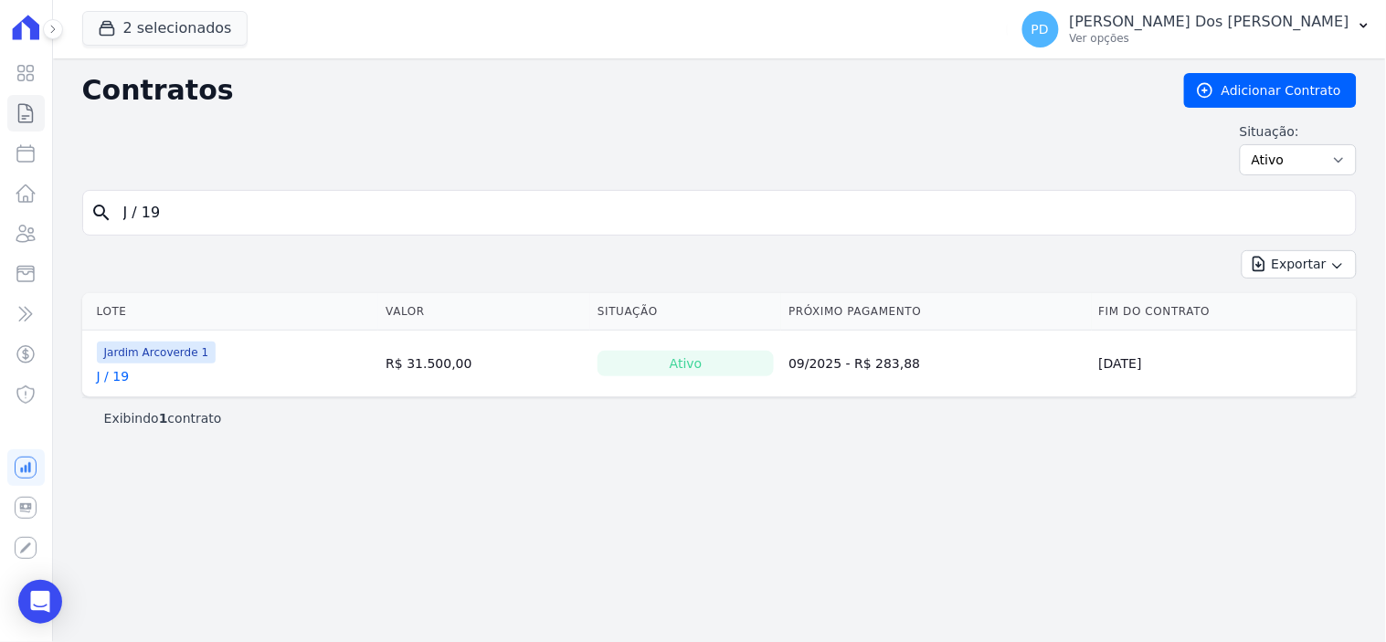
click at [116, 380] on link "J / 19" at bounding box center [113, 376] width 33 height 18
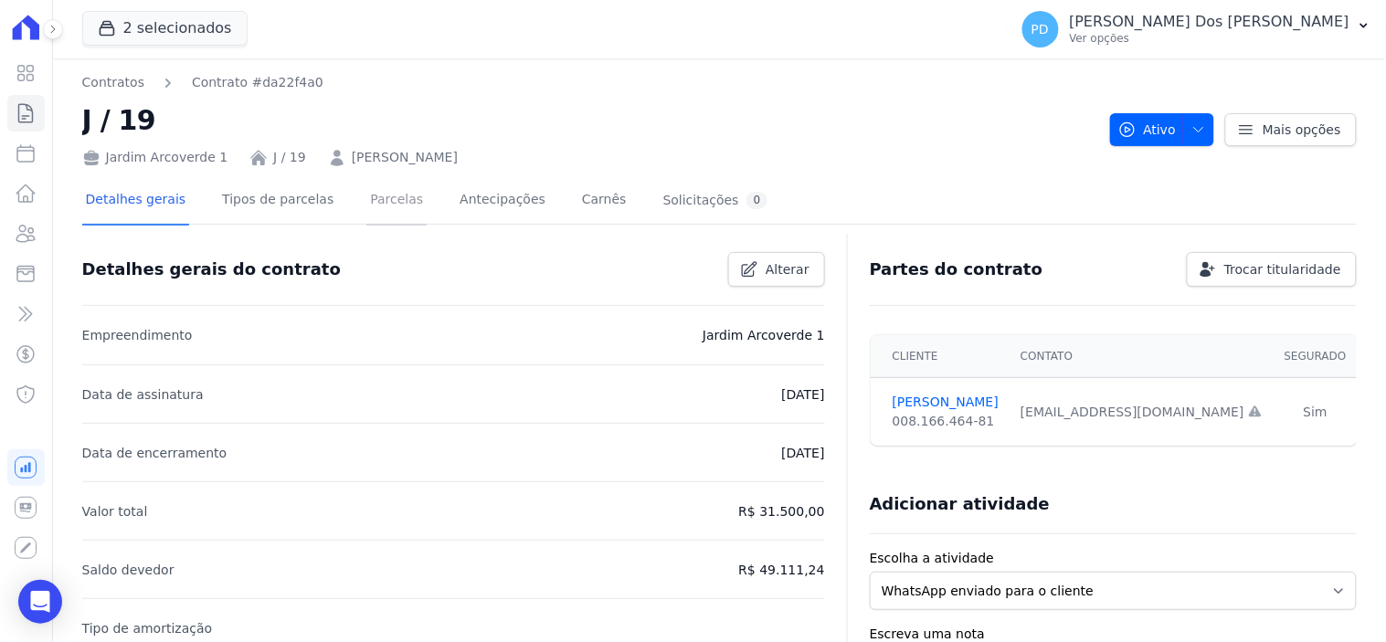
click at [366, 192] on link "Parcelas" at bounding box center [396, 201] width 60 height 48
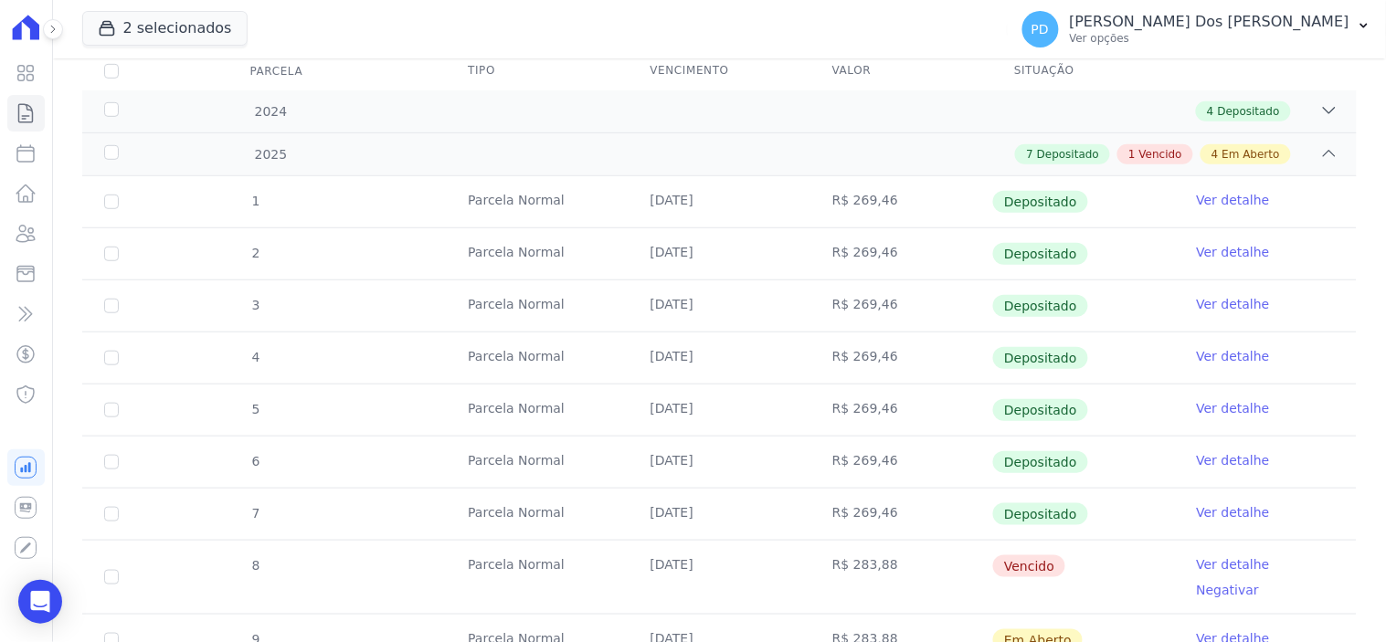
scroll to position [406, 0]
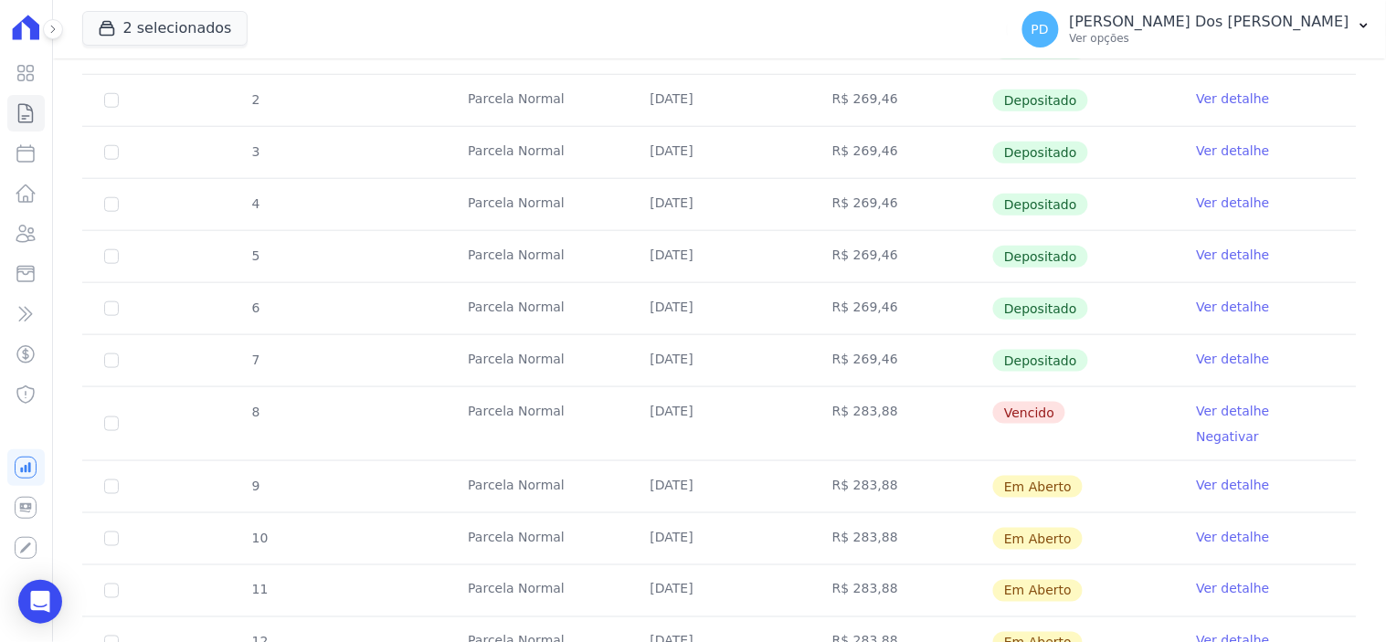
click at [1225, 408] on link "Ver detalhe" at bounding box center [1233, 411] width 73 height 18
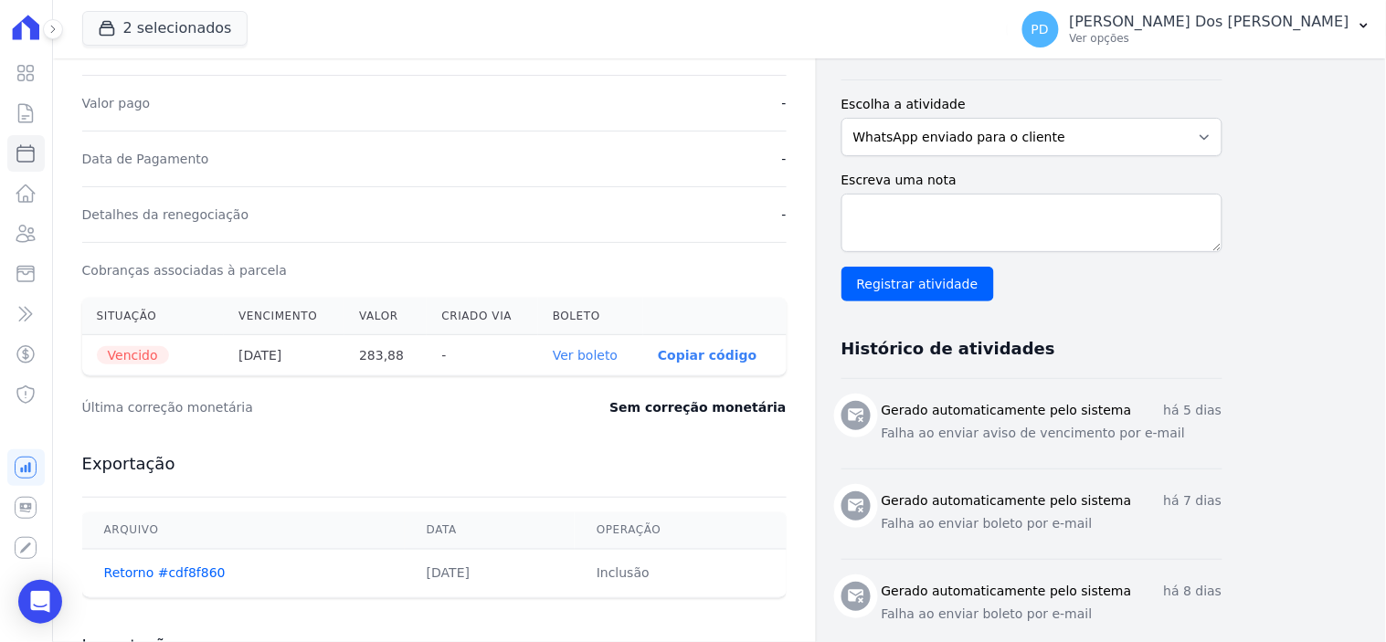
scroll to position [507, 0]
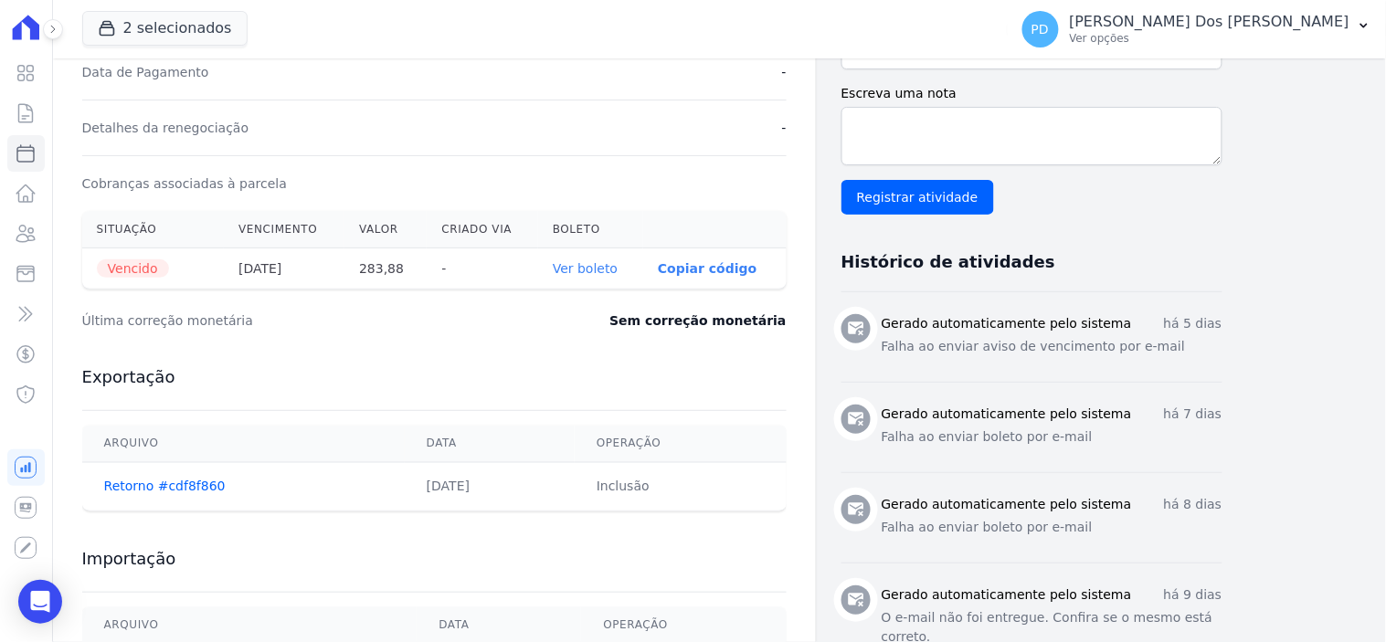
click at [595, 268] on link "Ver boleto" at bounding box center [585, 268] width 65 height 15
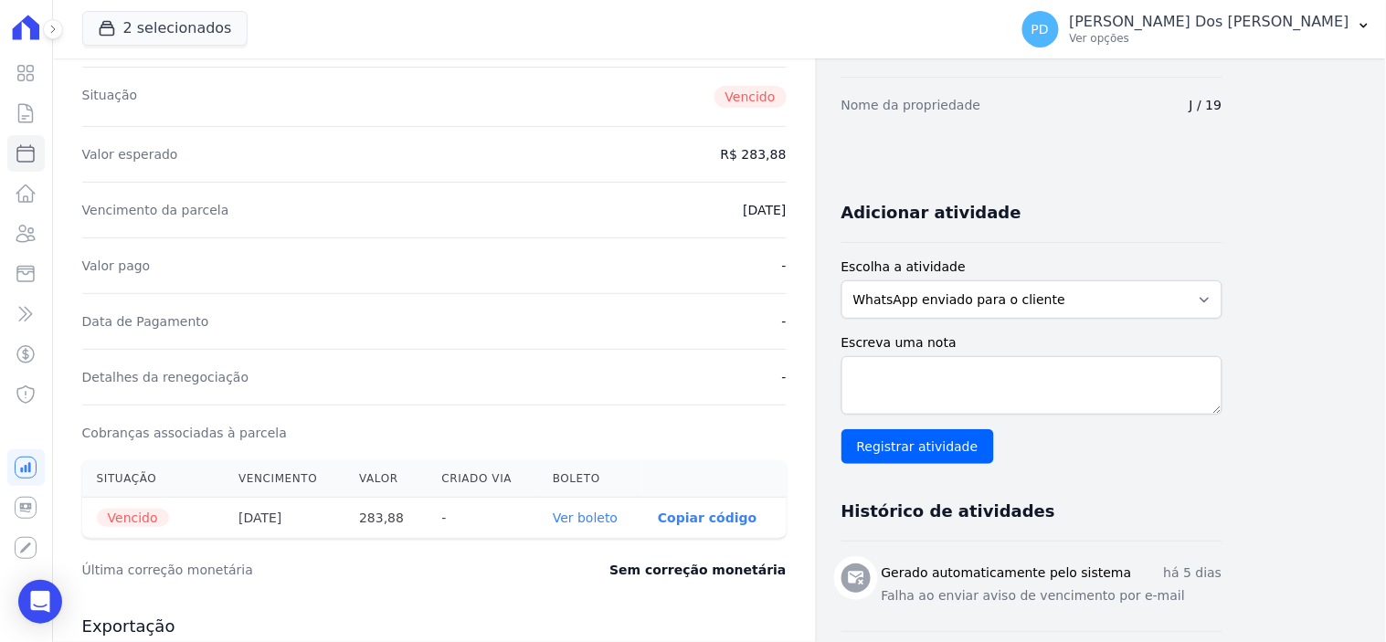
scroll to position [0, 0]
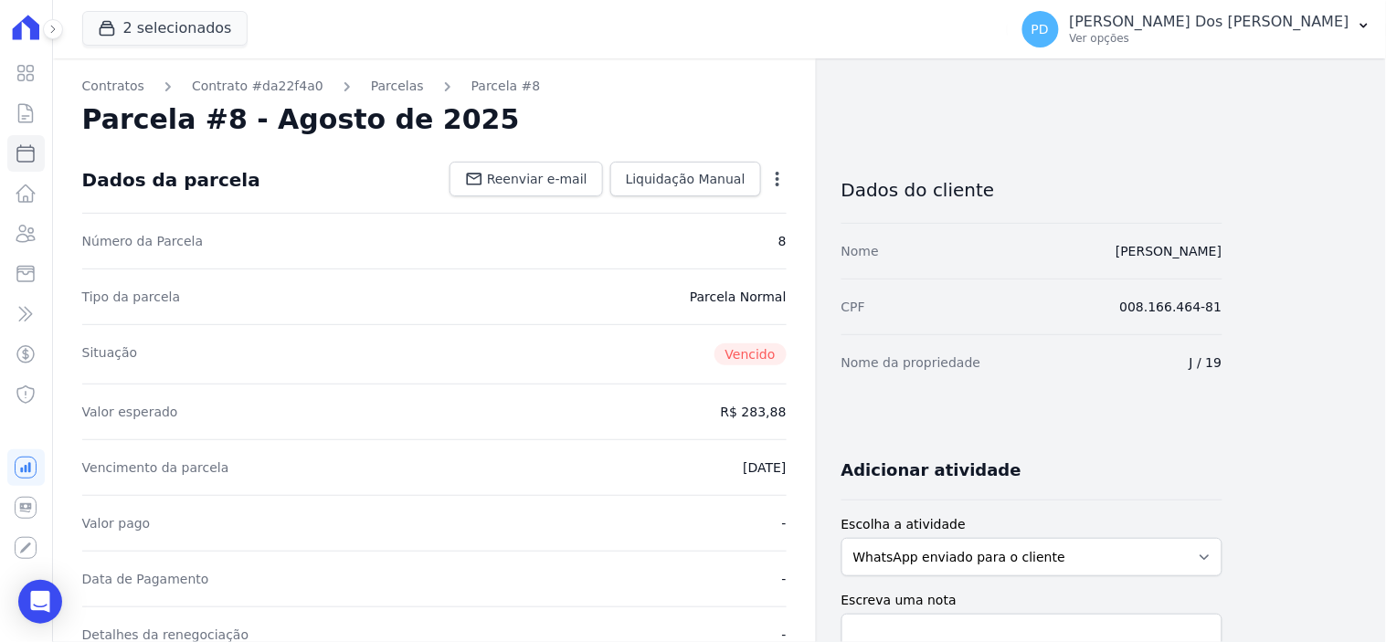
click at [777, 176] on icon "button" at bounding box center [777, 179] width 18 height 18
click at [691, 205] on link "Alterar" at bounding box center [698, 203] width 161 height 33
click at [671, 202] on link "Alterar" at bounding box center [698, 203] width 161 height 33
click at [655, 203] on link "Alterar" at bounding box center [698, 203] width 161 height 33
click at [642, 210] on link "Alterar" at bounding box center [698, 203] width 161 height 33
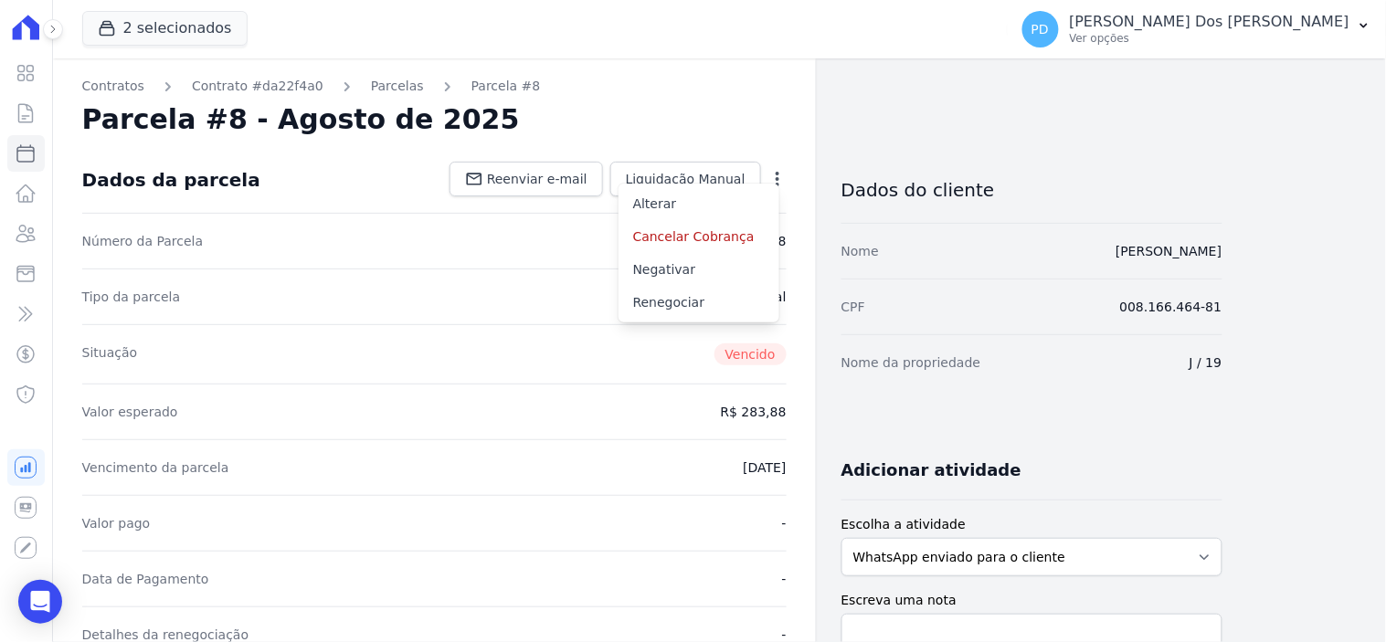
click at [334, 297] on div "Tipo da parcela [GEOGRAPHIC_DATA]" at bounding box center [434, 297] width 704 height 56
click at [762, 167] on div "Open options Alterar Cancelar Cobrança Cancelar boleto Você está prestes a canc…" at bounding box center [774, 180] width 26 height 31
click at [773, 179] on icon "button" at bounding box center [777, 179] width 18 height 18
click at [686, 206] on link "Alterar" at bounding box center [698, 203] width 161 height 33
click at [776, 174] on icon "button" at bounding box center [777, 179] width 4 height 15
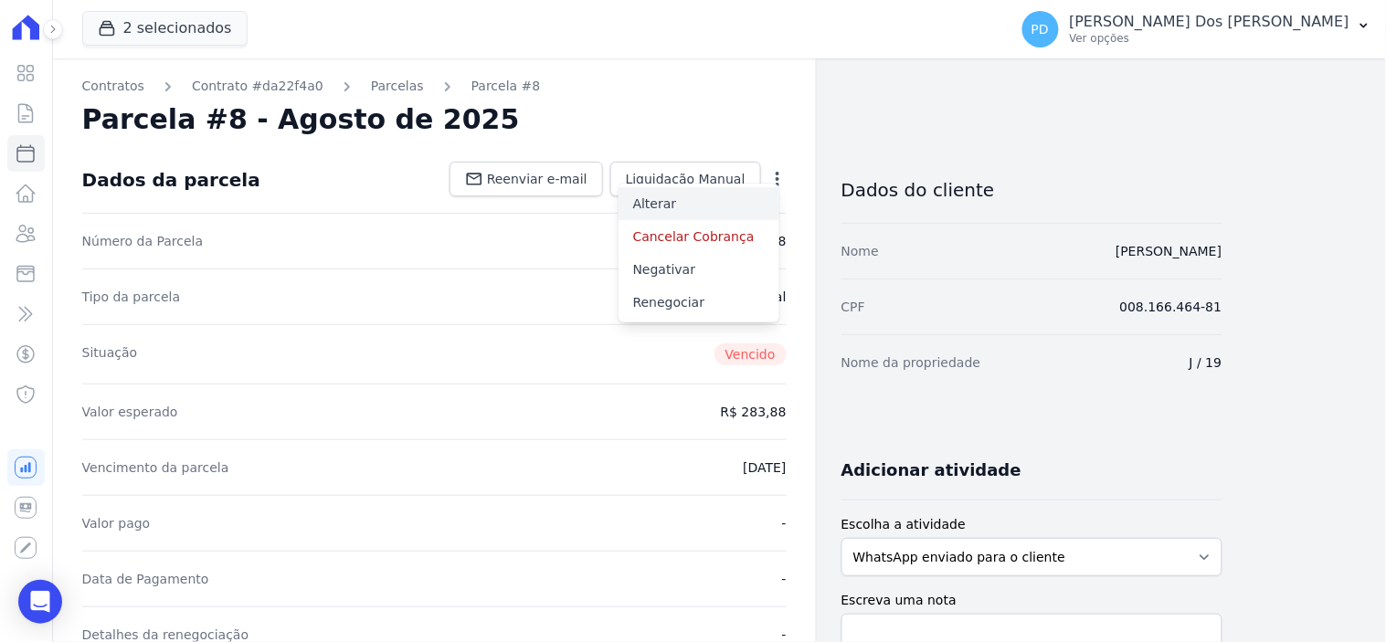
click at [691, 202] on link "Alterar" at bounding box center [698, 203] width 161 height 33
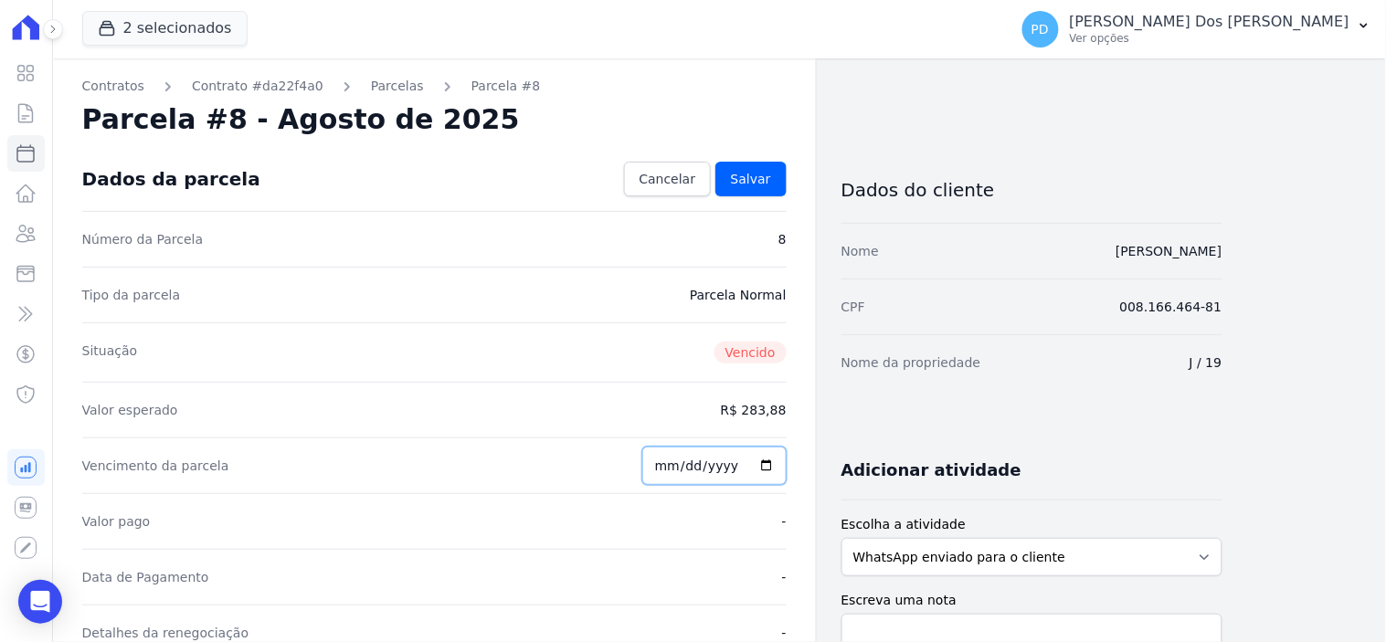
click at [669, 461] on input "2025-08-25" at bounding box center [714, 466] width 144 height 38
type input "2025-08-05"
type input "2025-09-05"
click at [768, 178] on span "Salvar" at bounding box center [751, 179] width 40 height 18
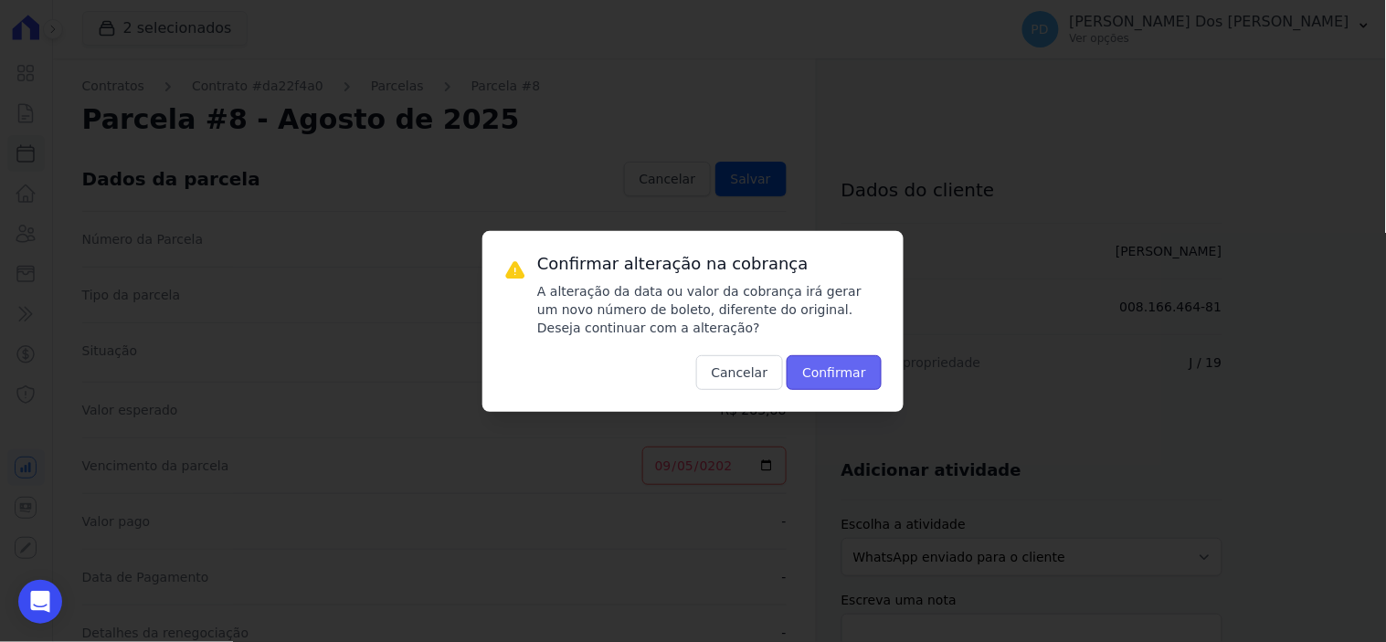
click at [847, 369] on button "Confirmar" at bounding box center [833, 372] width 95 height 35
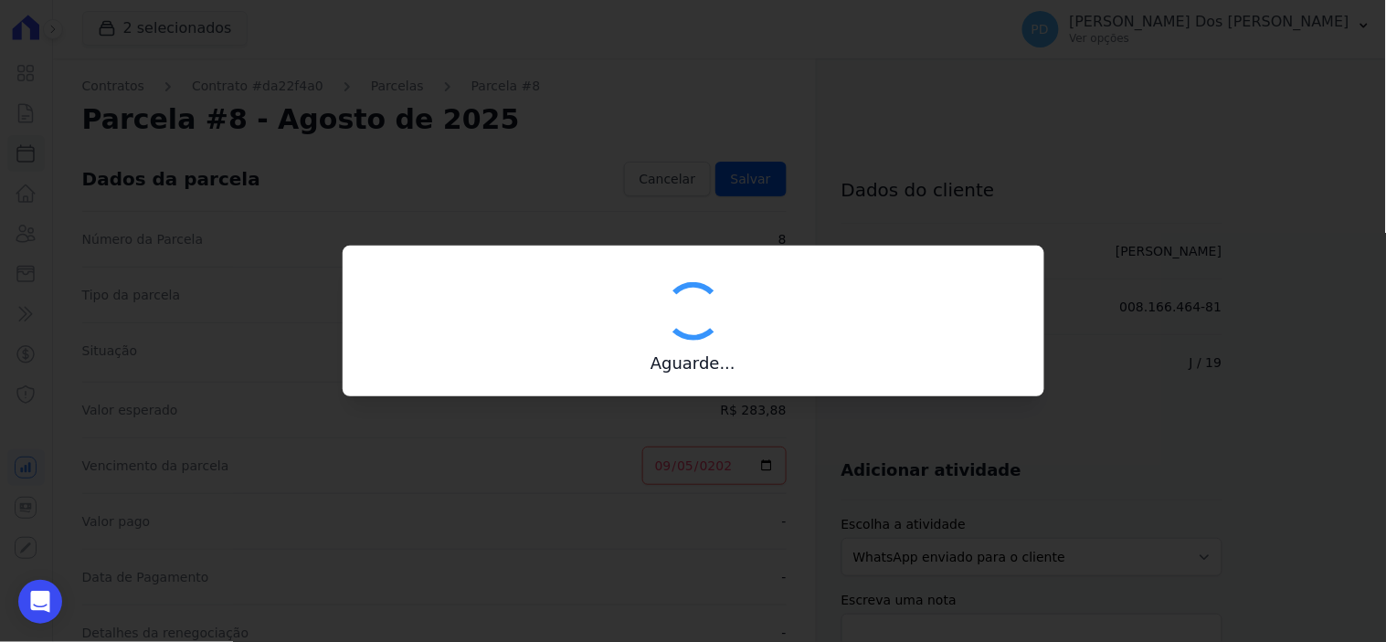
type input "00190000090335103300000644076176411840000028388"
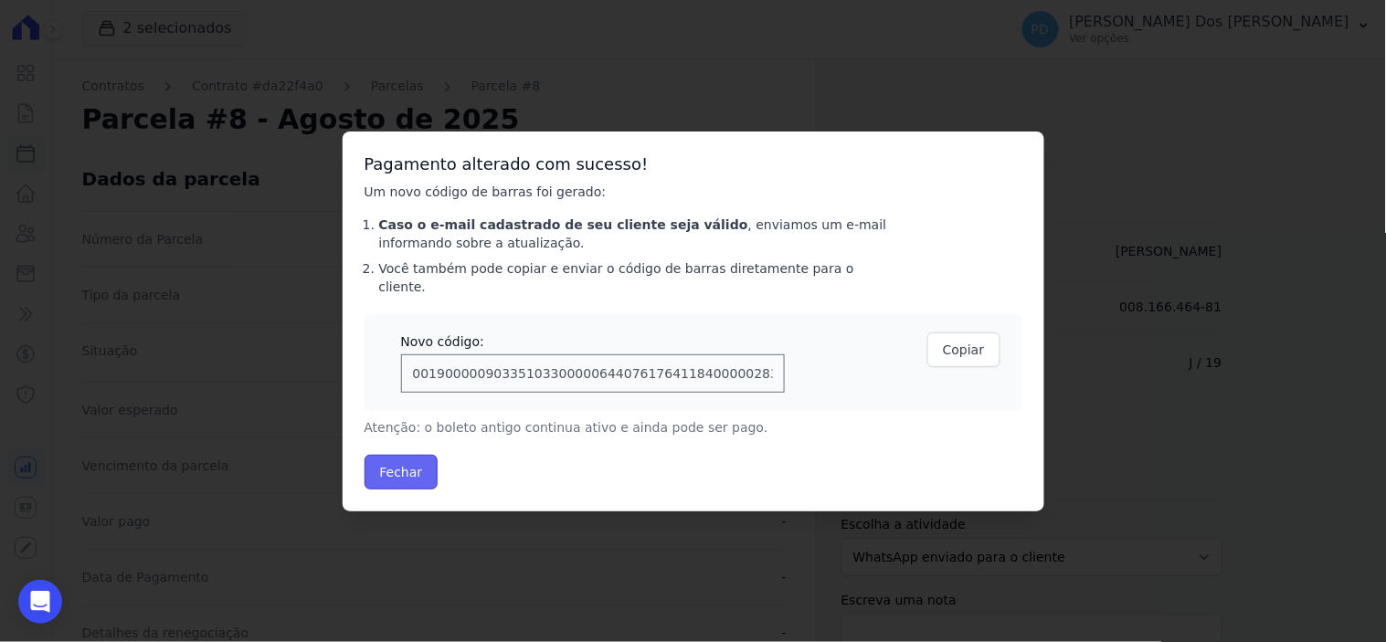
click at [406, 455] on button "Fechar" at bounding box center [401, 472] width 74 height 35
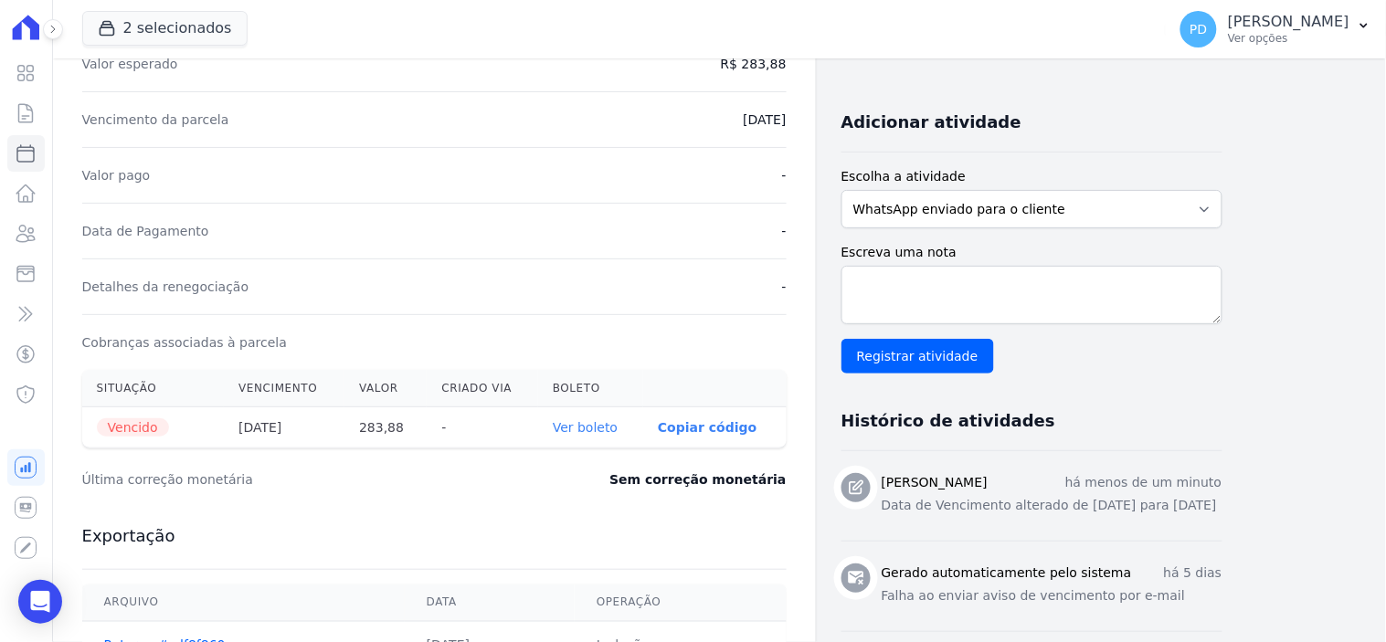
scroll to position [406, 0]
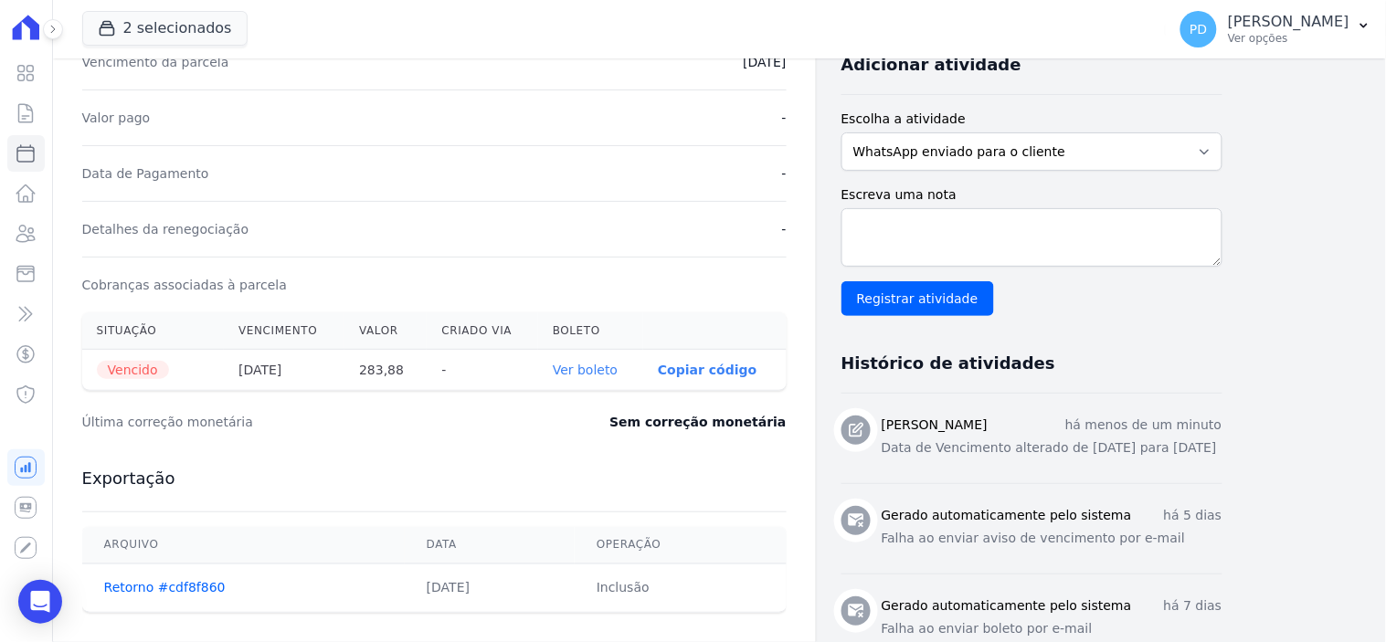
click at [591, 371] on link "Ver boleto" at bounding box center [585, 370] width 65 height 15
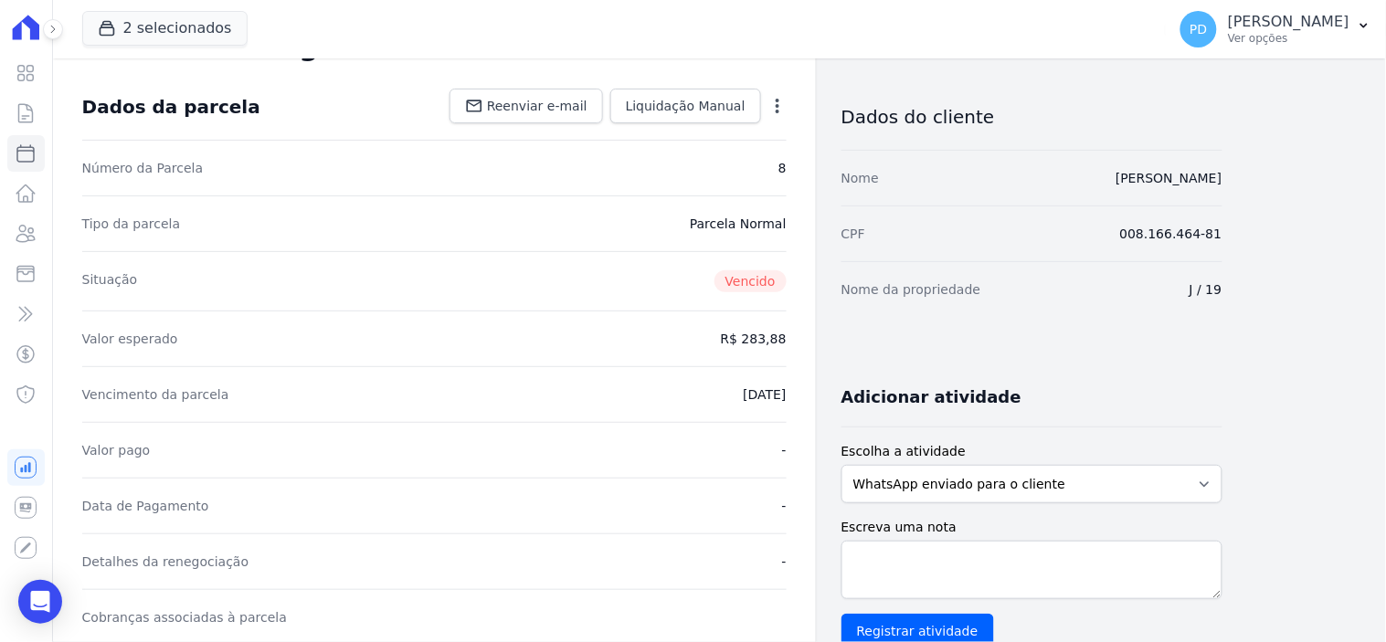
scroll to position [0, 0]
